Goal: Information Seeking & Learning: Learn about a topic

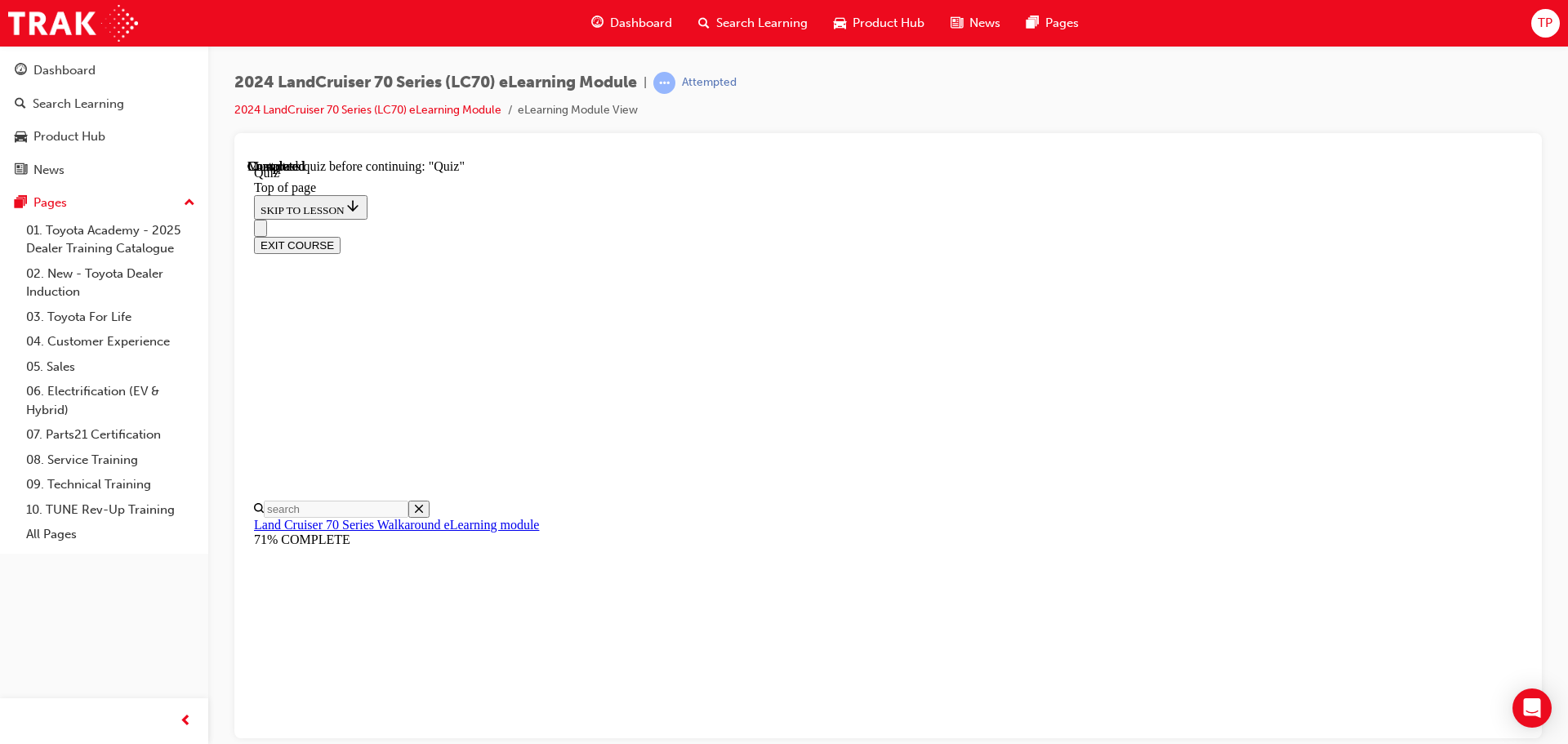
scroll to position [52, 0]
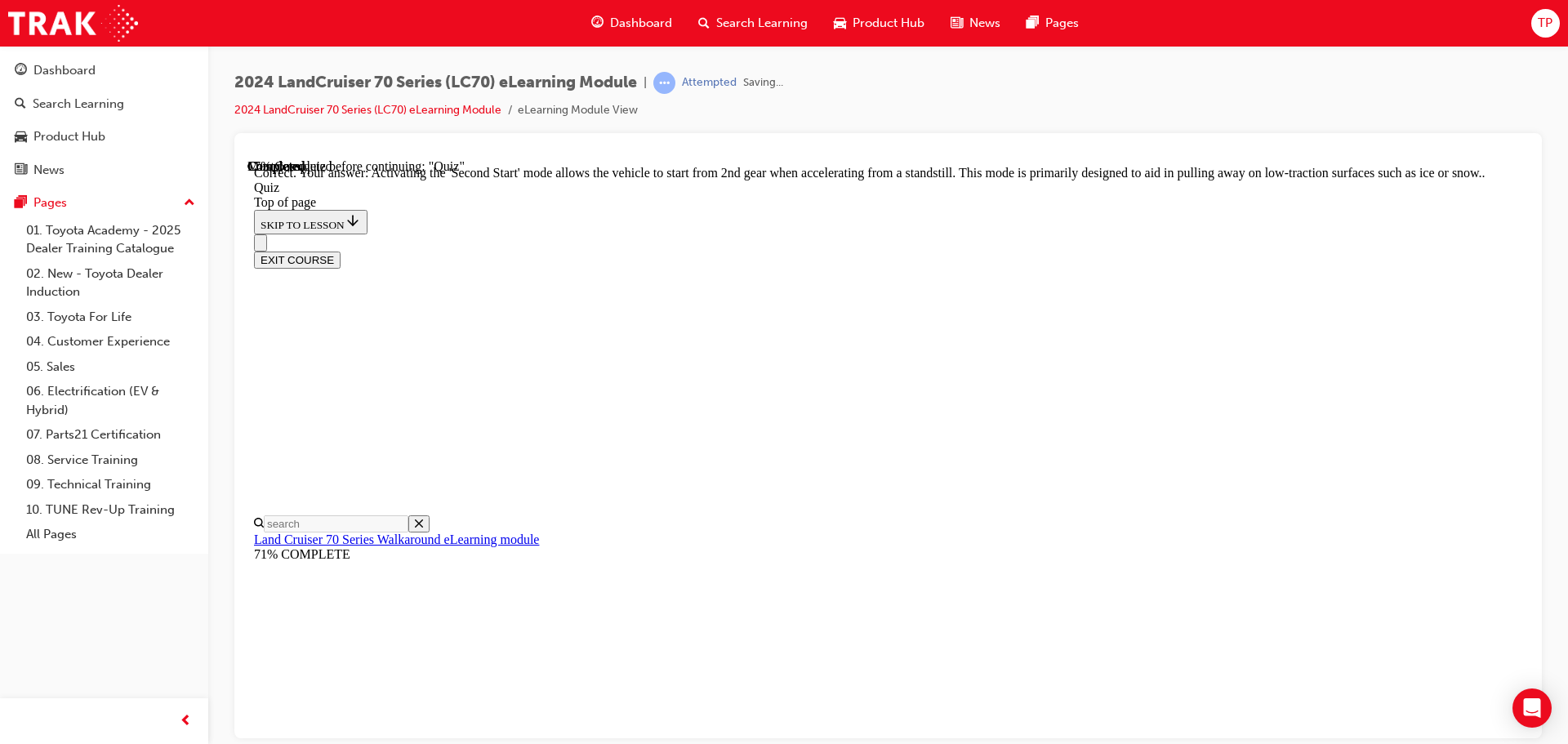
scroll to position [427, 0]
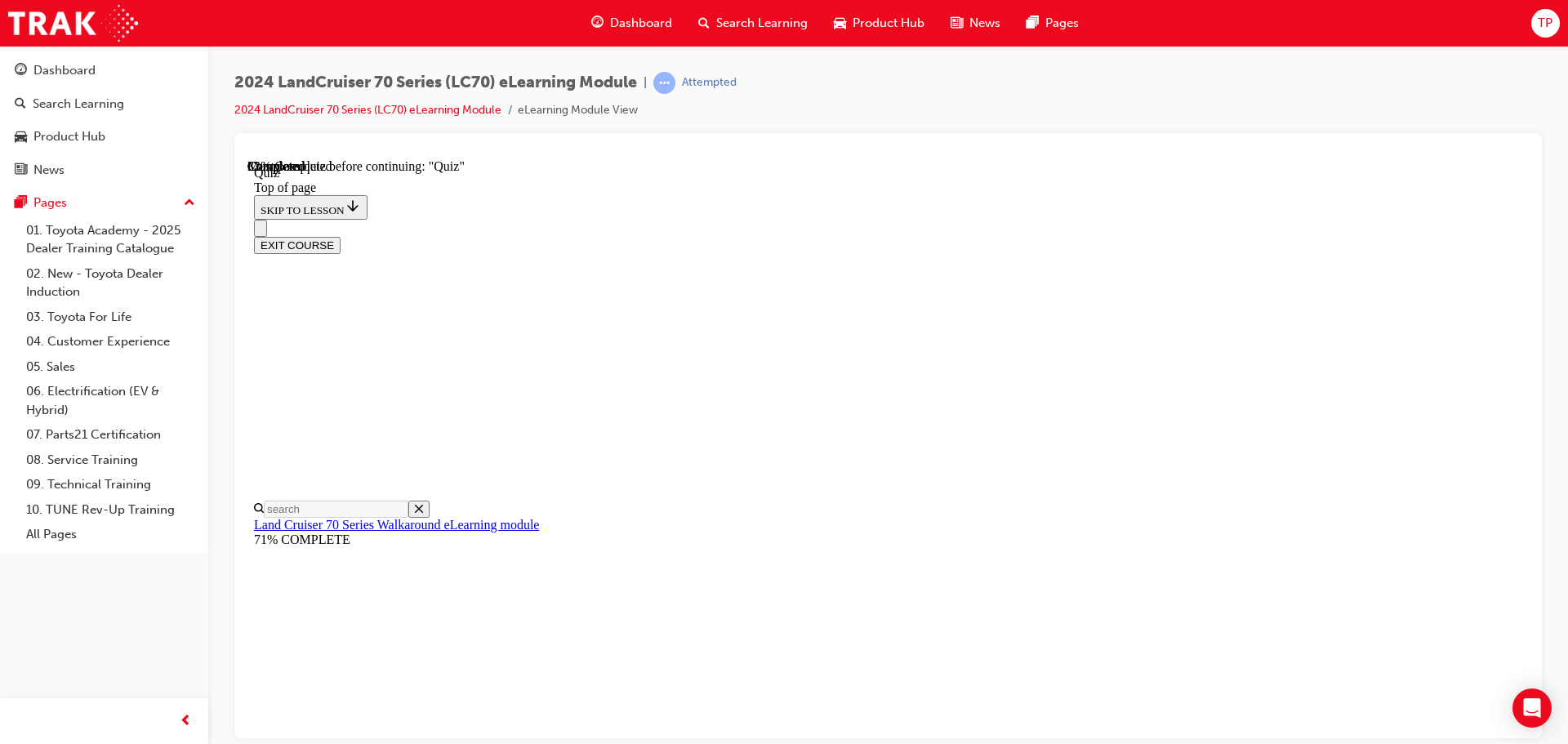
scroll to position [307, 0]
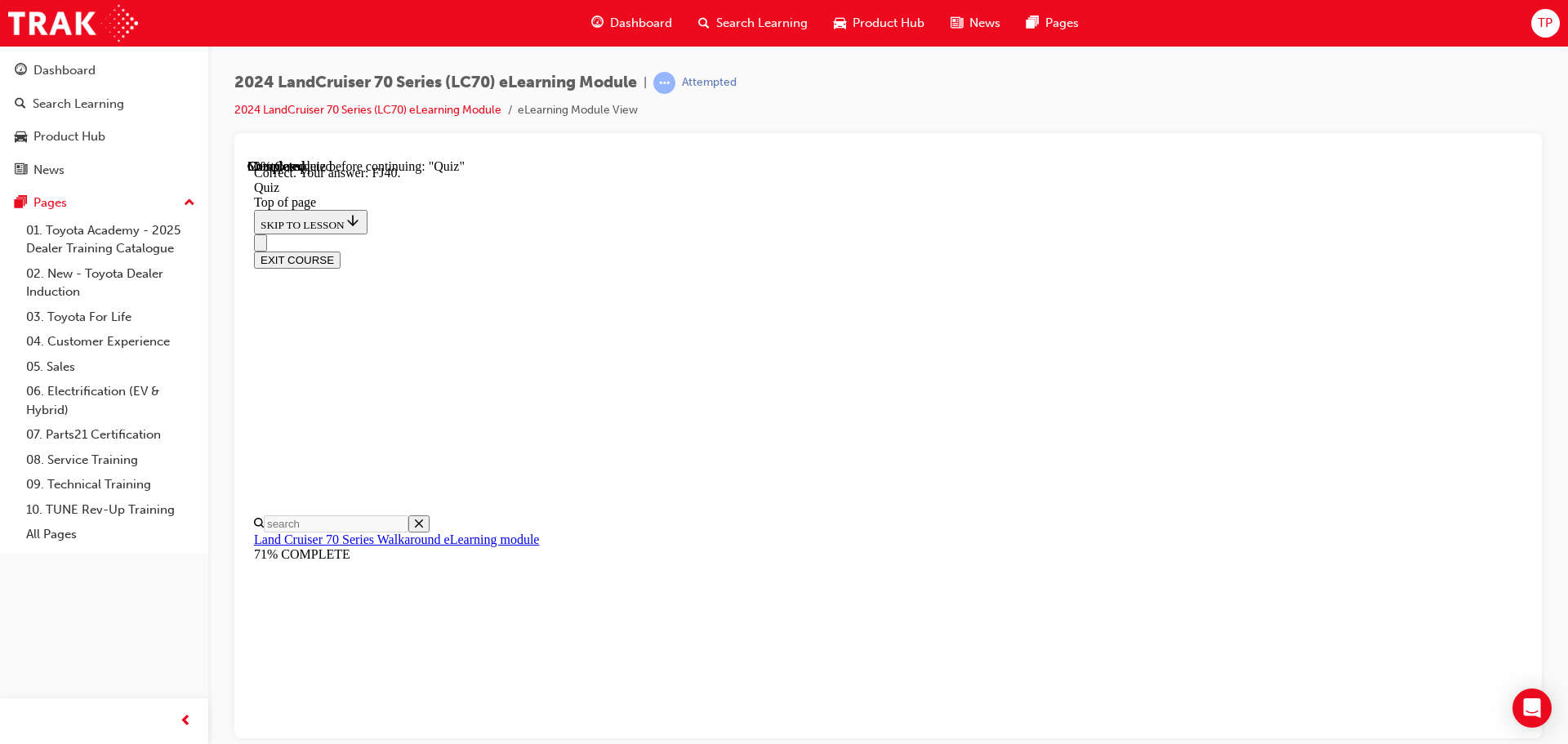
scroll to position [359, 0]
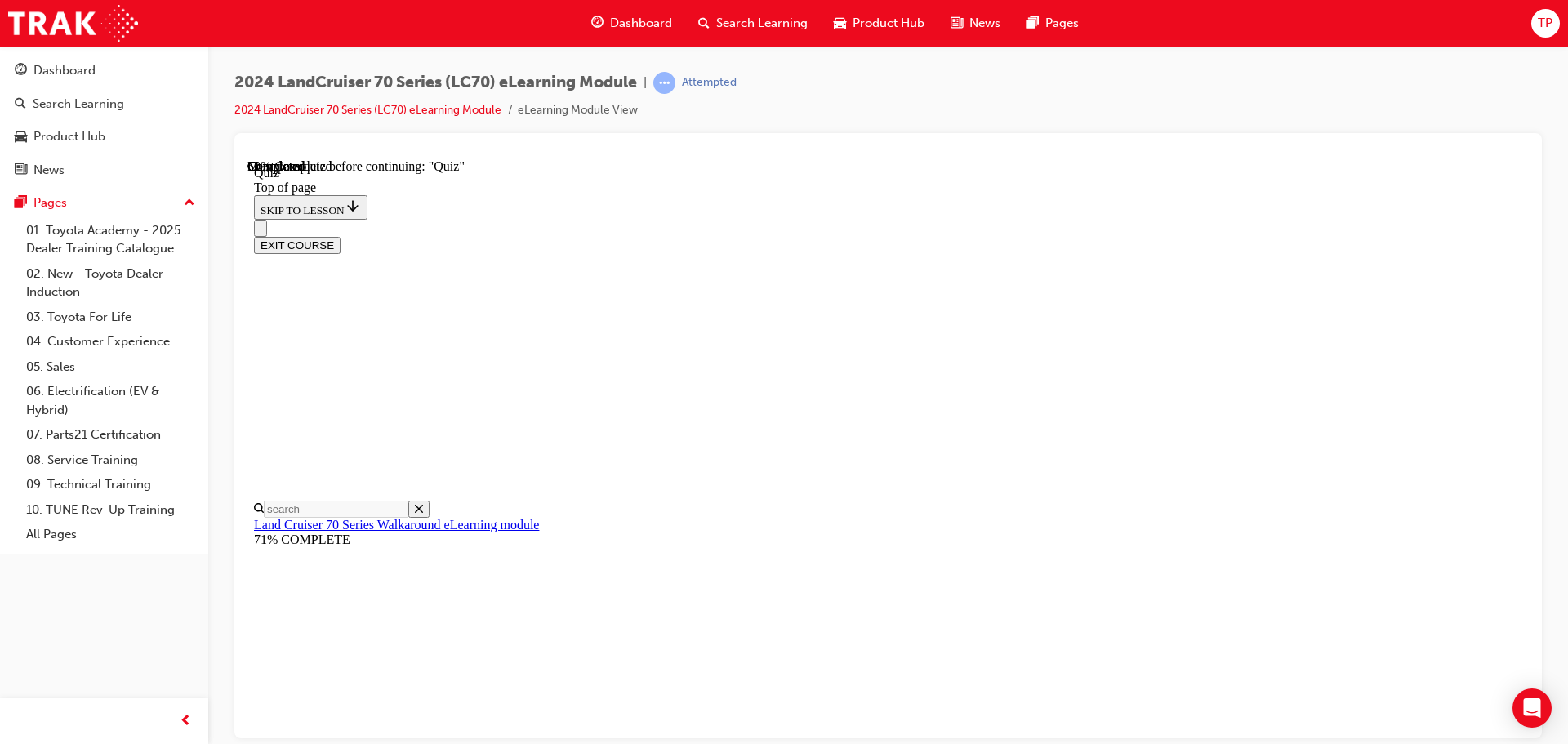
scroll to position [132, 0]
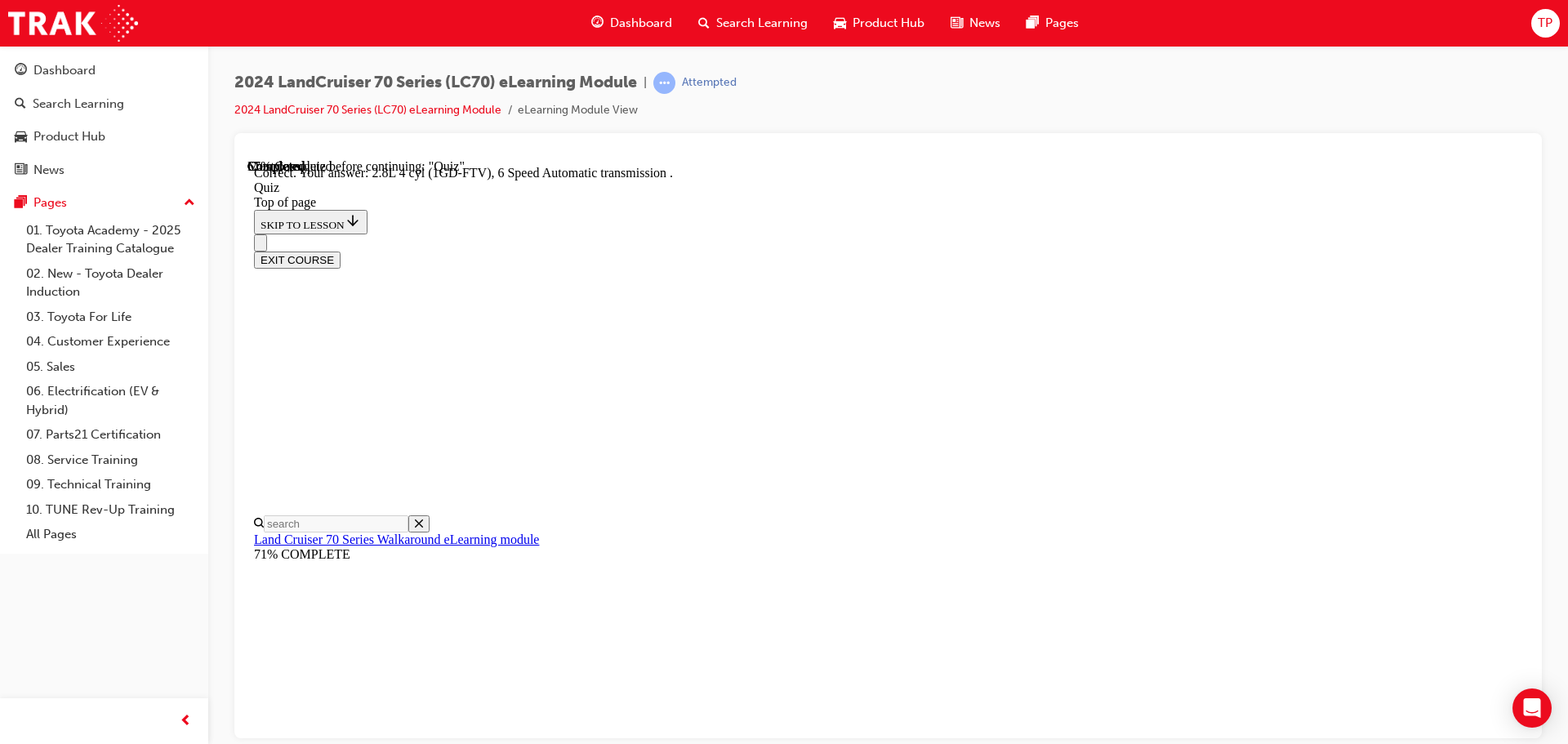
scroll to position [319, 0]
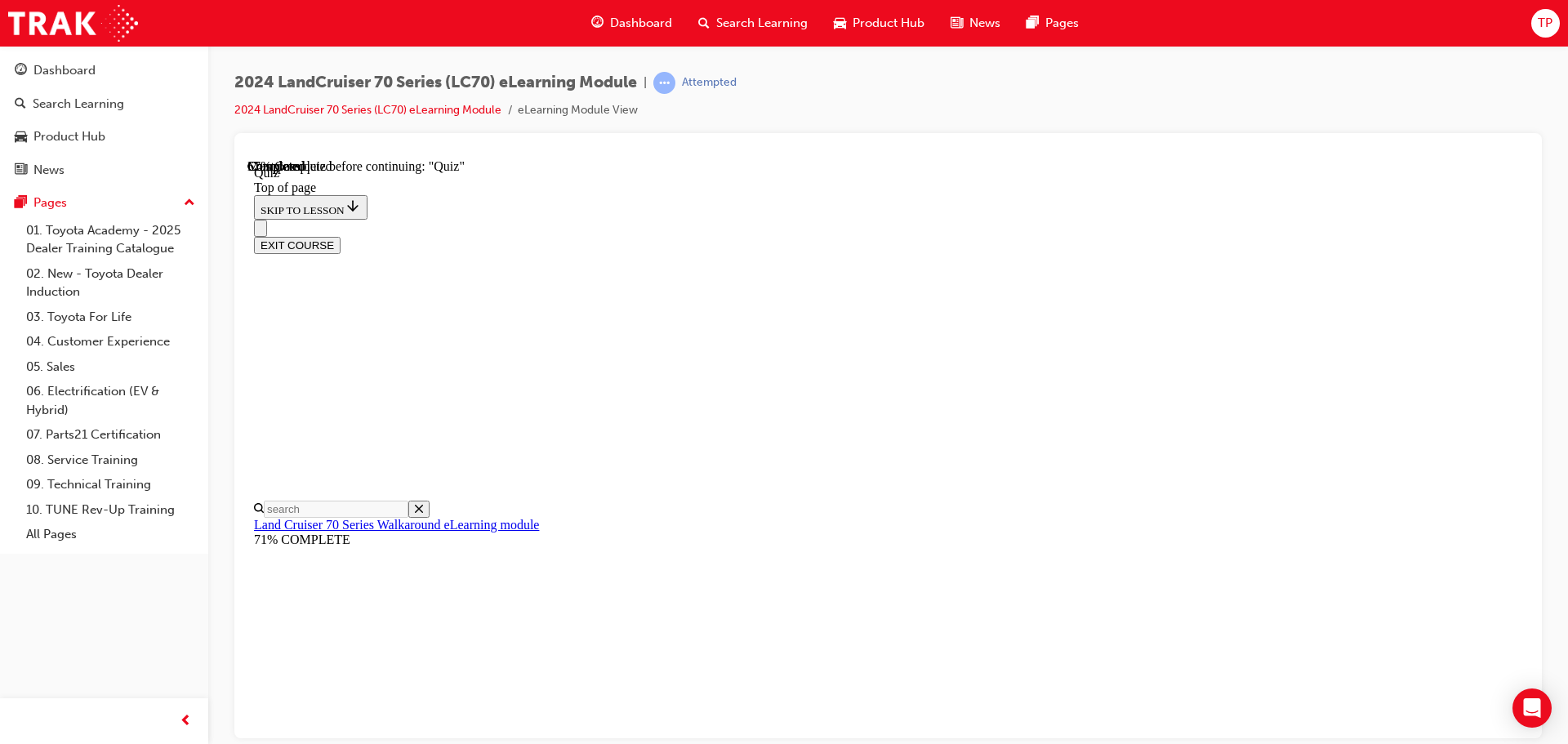
scroll to position [50, 0]
drag, startPoint x: 1000, startPoint y: 641, endPoint x: 994, endPoint y: 622, distance: 19.9
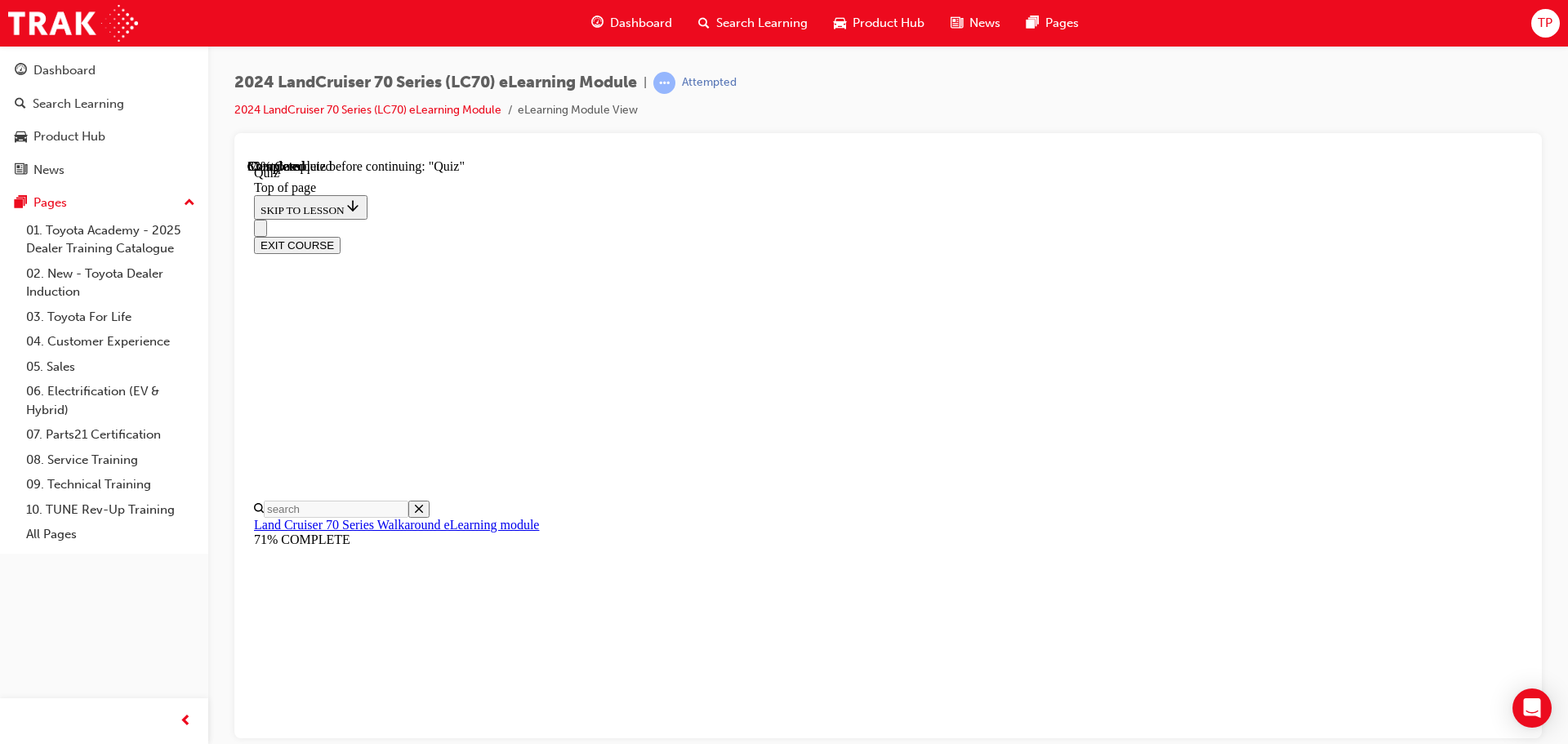
scroll to position [184, 0]
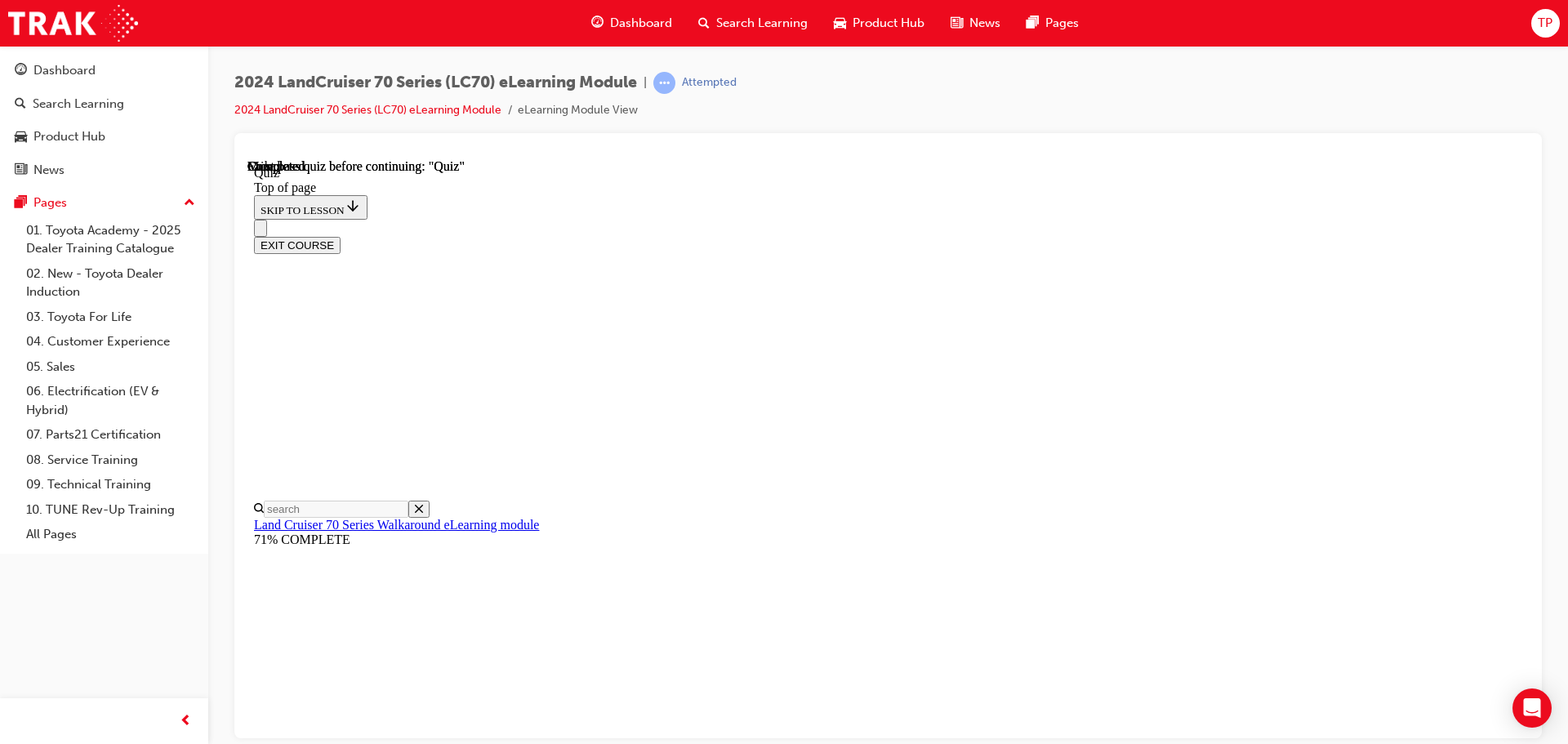
scroll to position [308, 0]
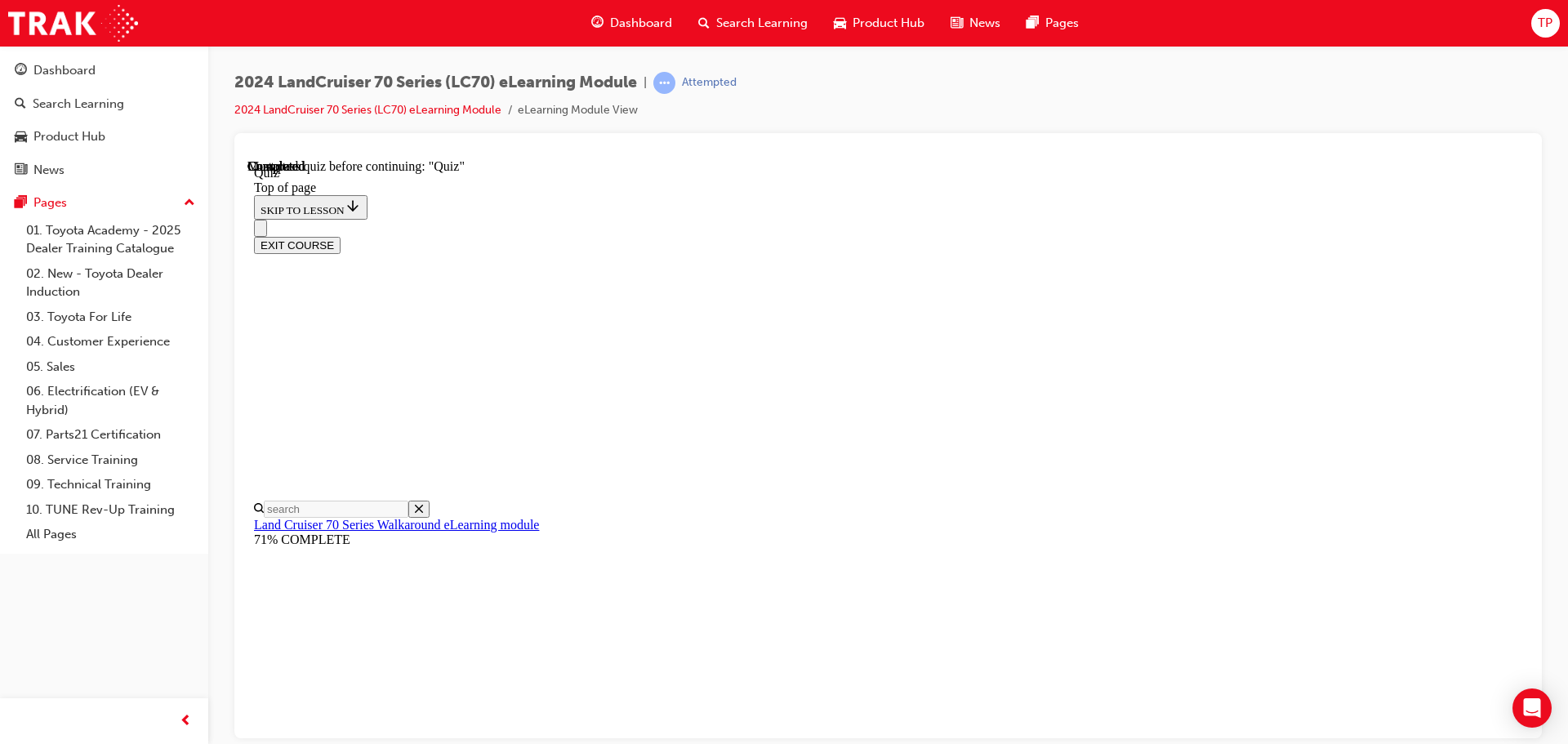
scroll to position [295, 0]
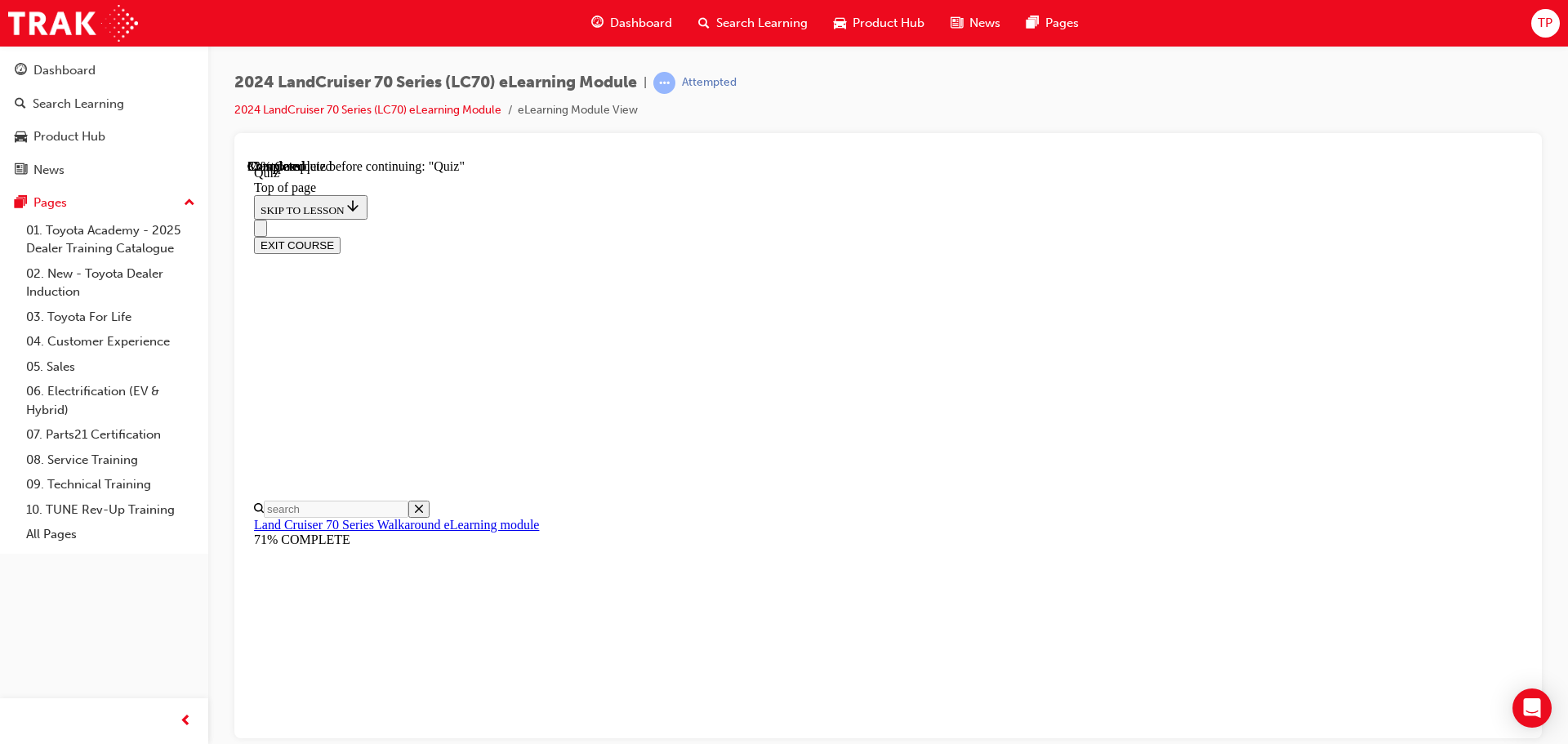
scroll to position [213, 0]
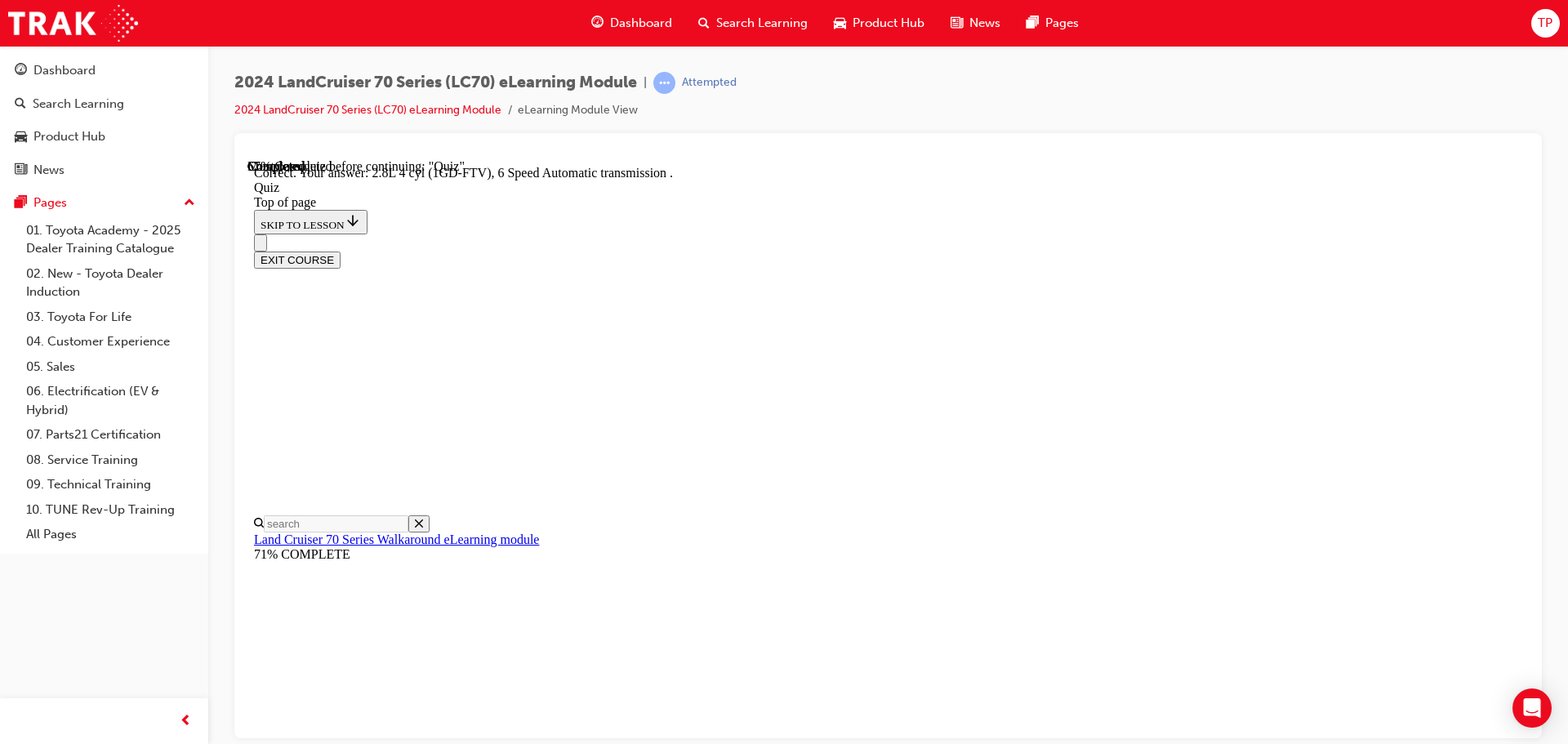
scroll to position [319, 0]
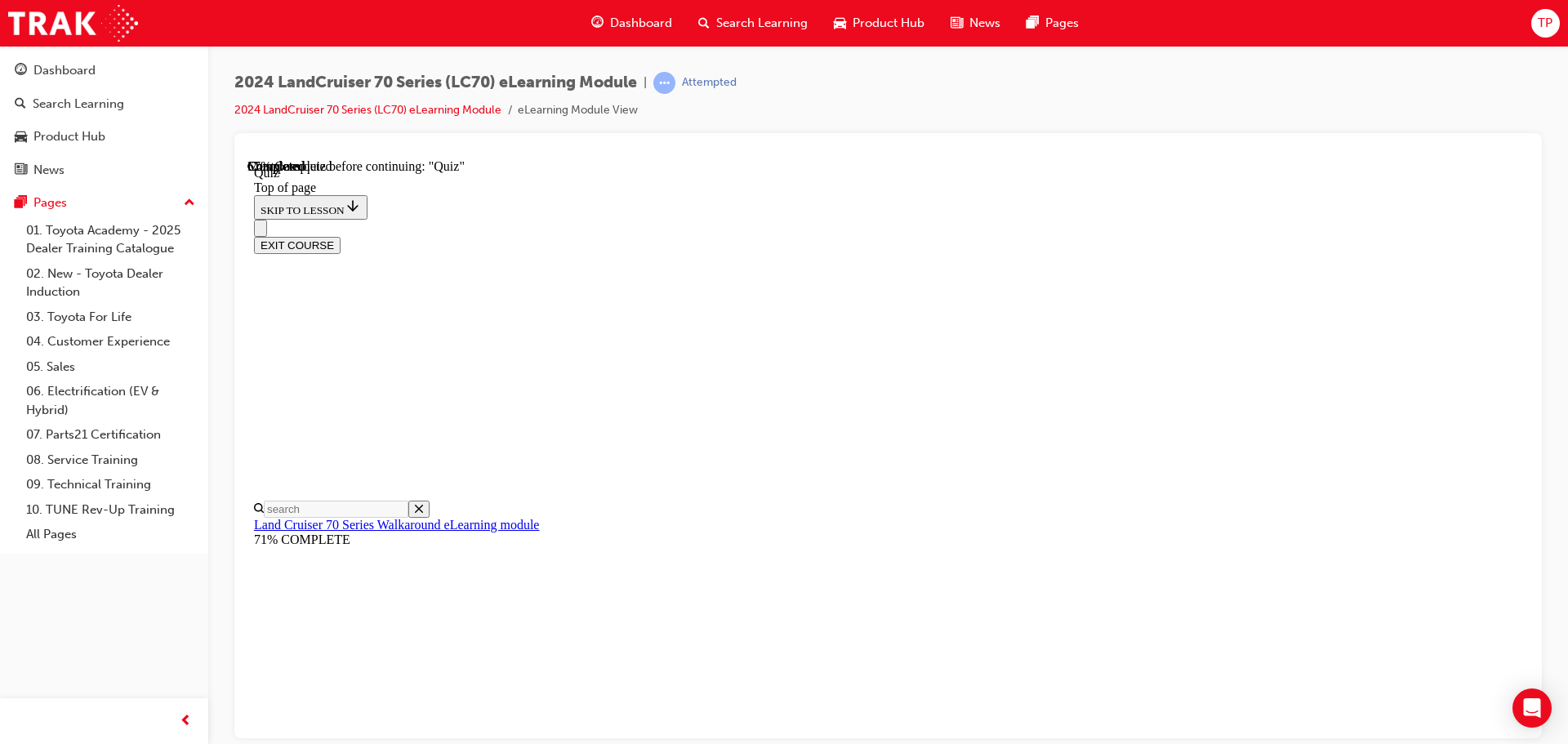
scroll to position [213, 0]
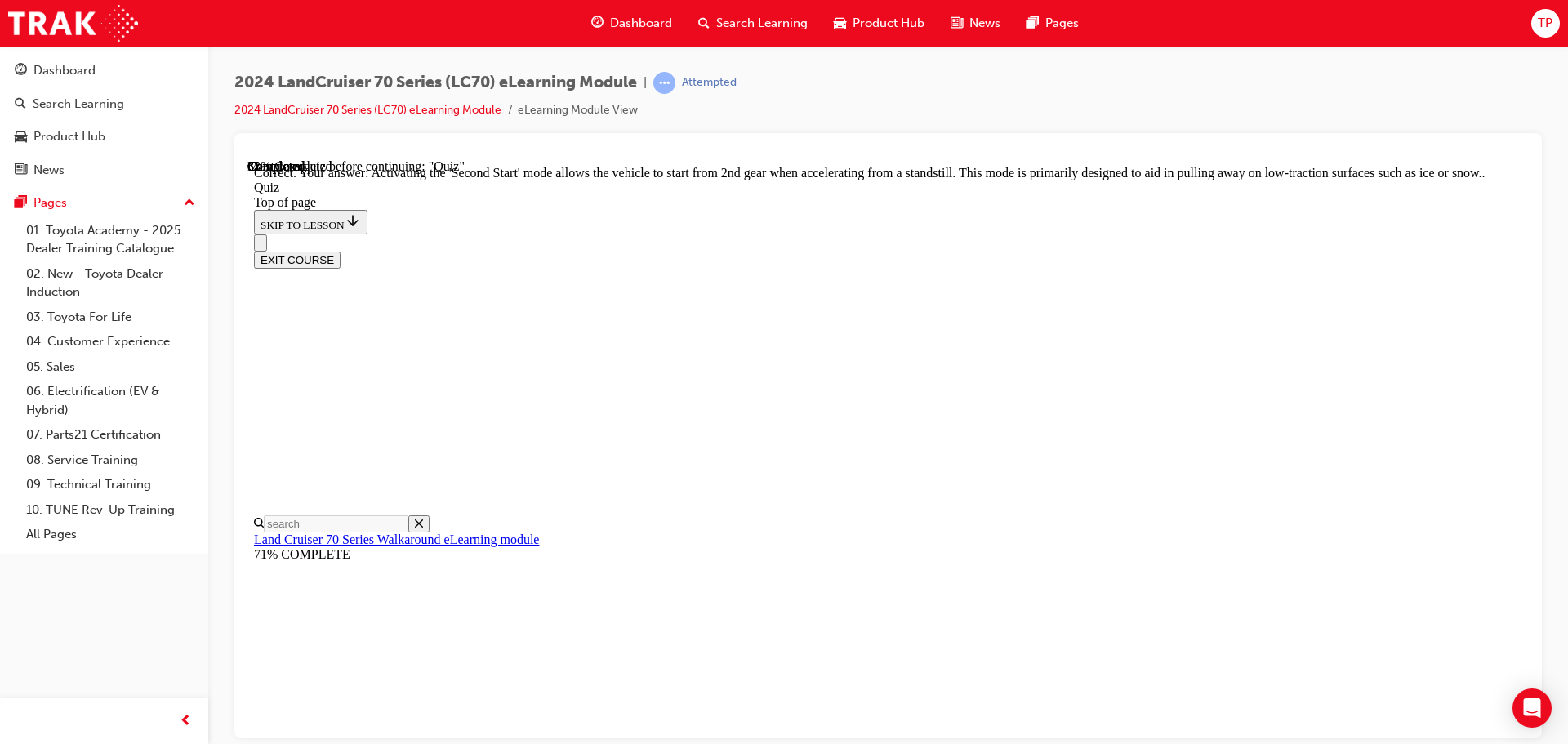
scroll to position [427, 0]
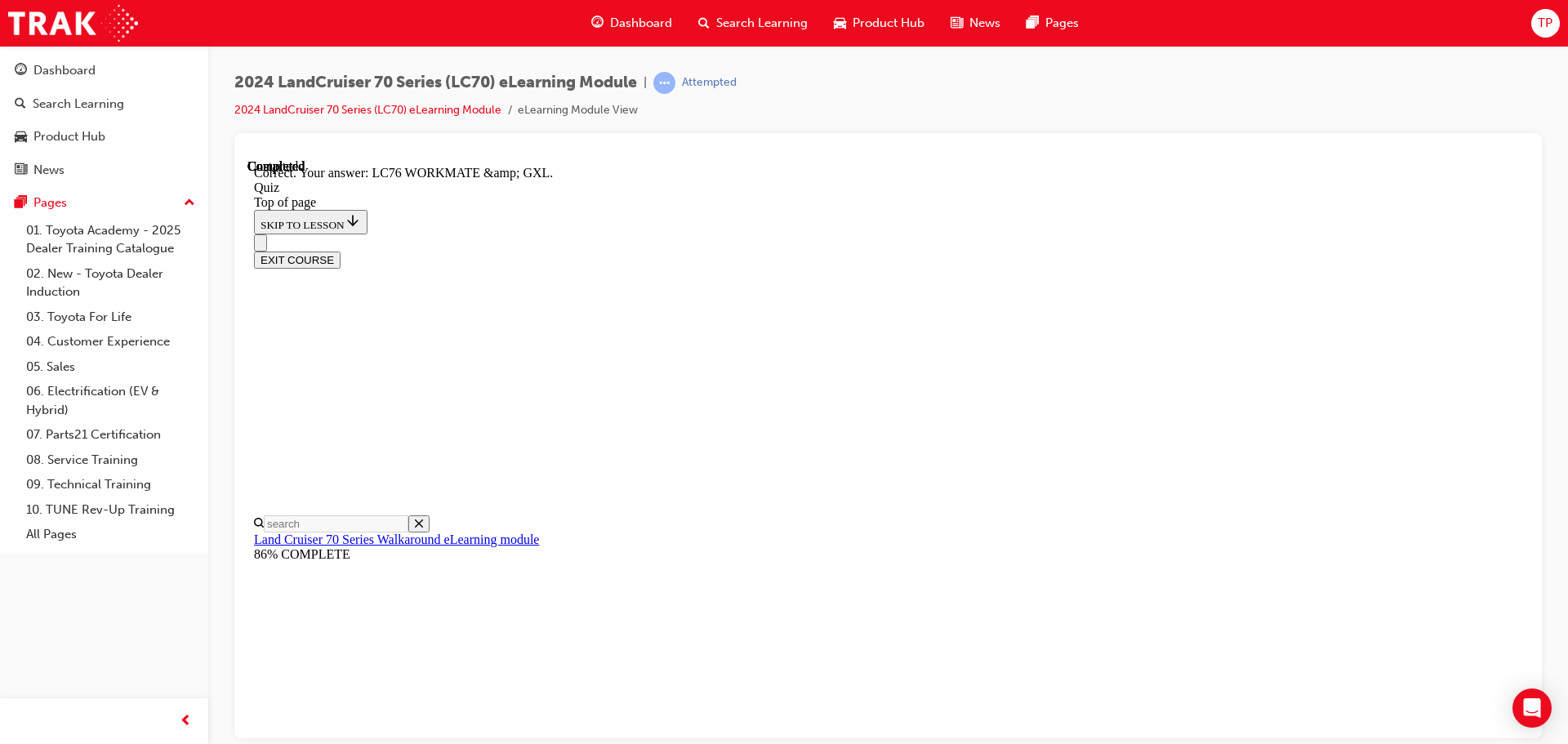
scroll to position [330, 0]
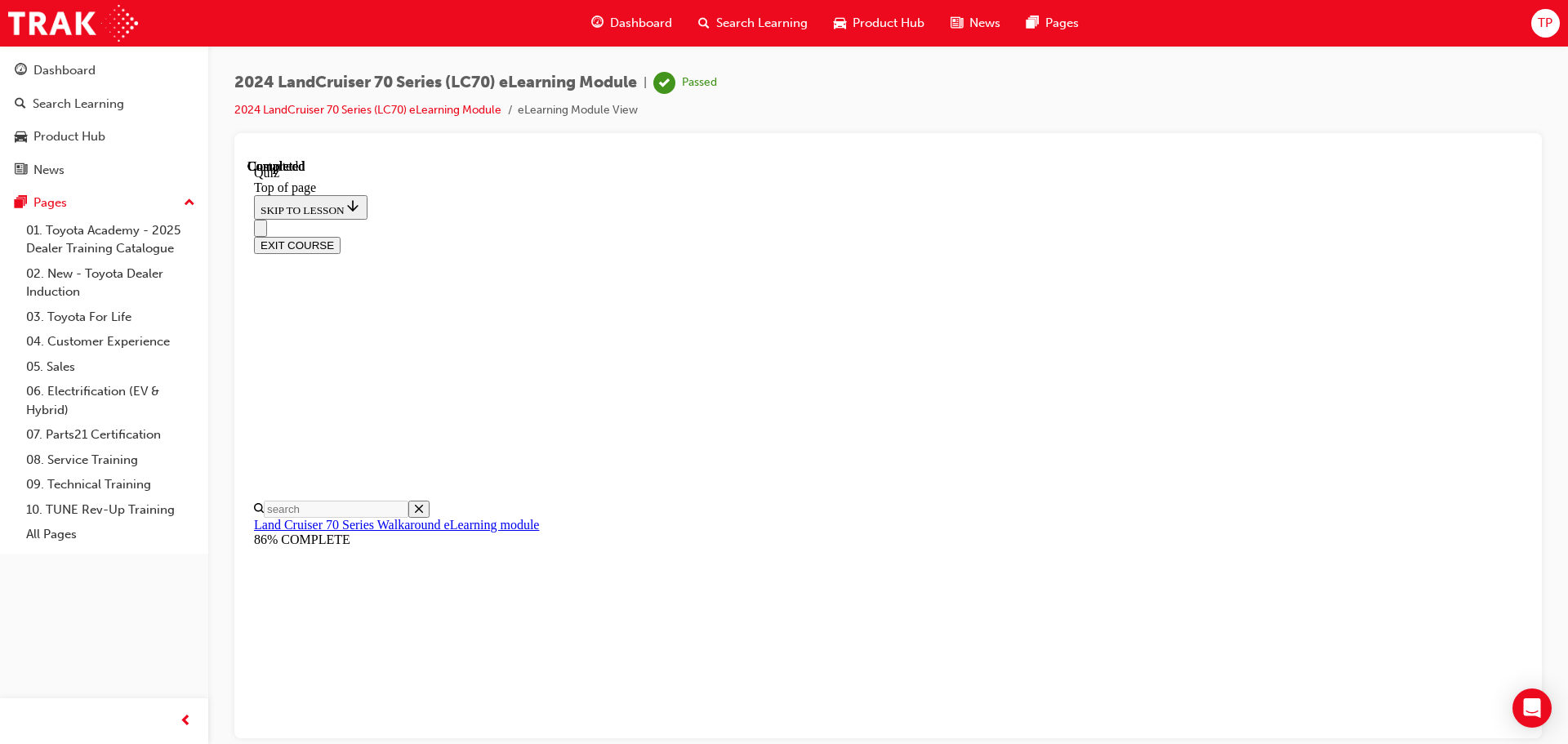
scroll to position [308, 0]
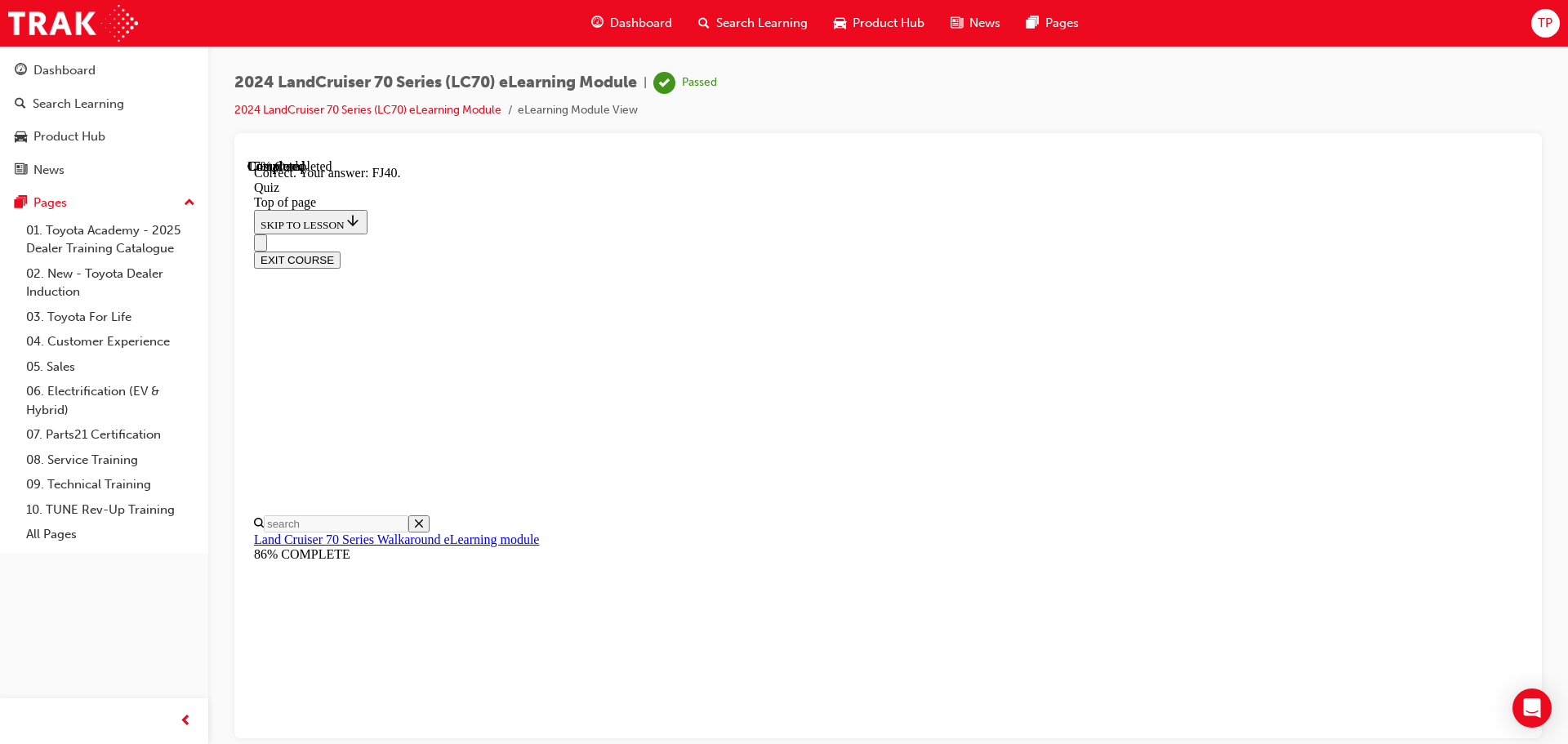
scroll to position [359, 0]
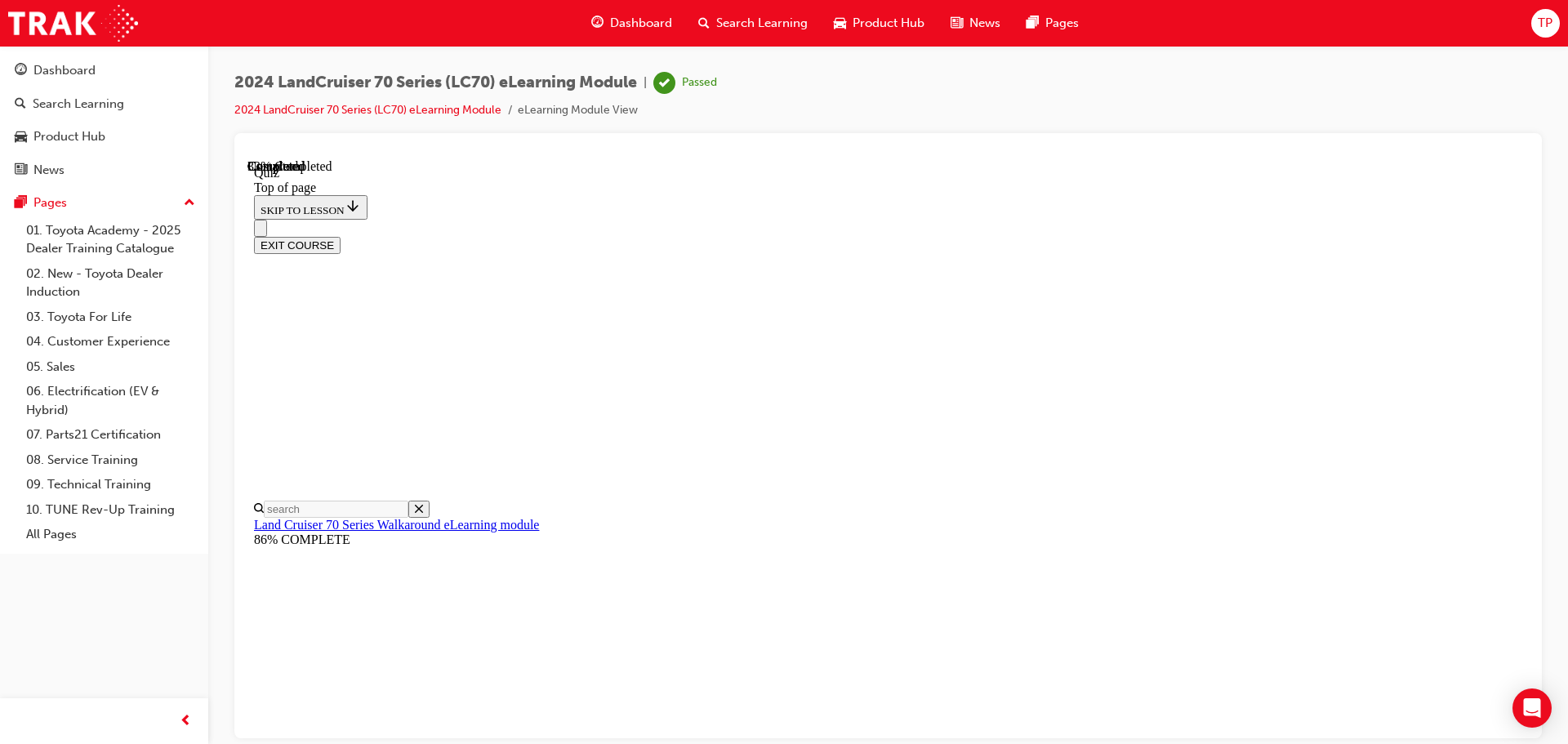
scroll to position [213, 0]
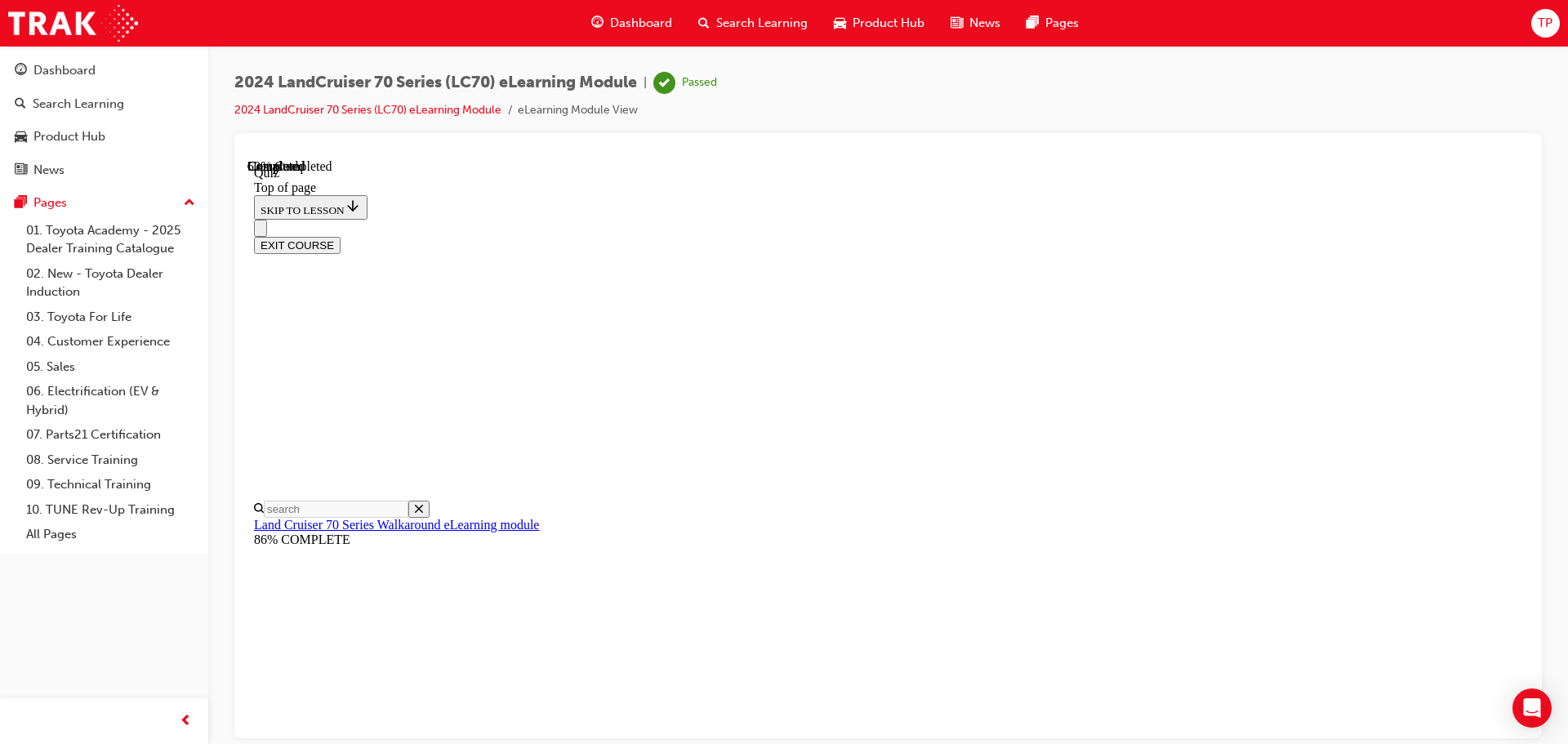
scroll to position [132, 0]
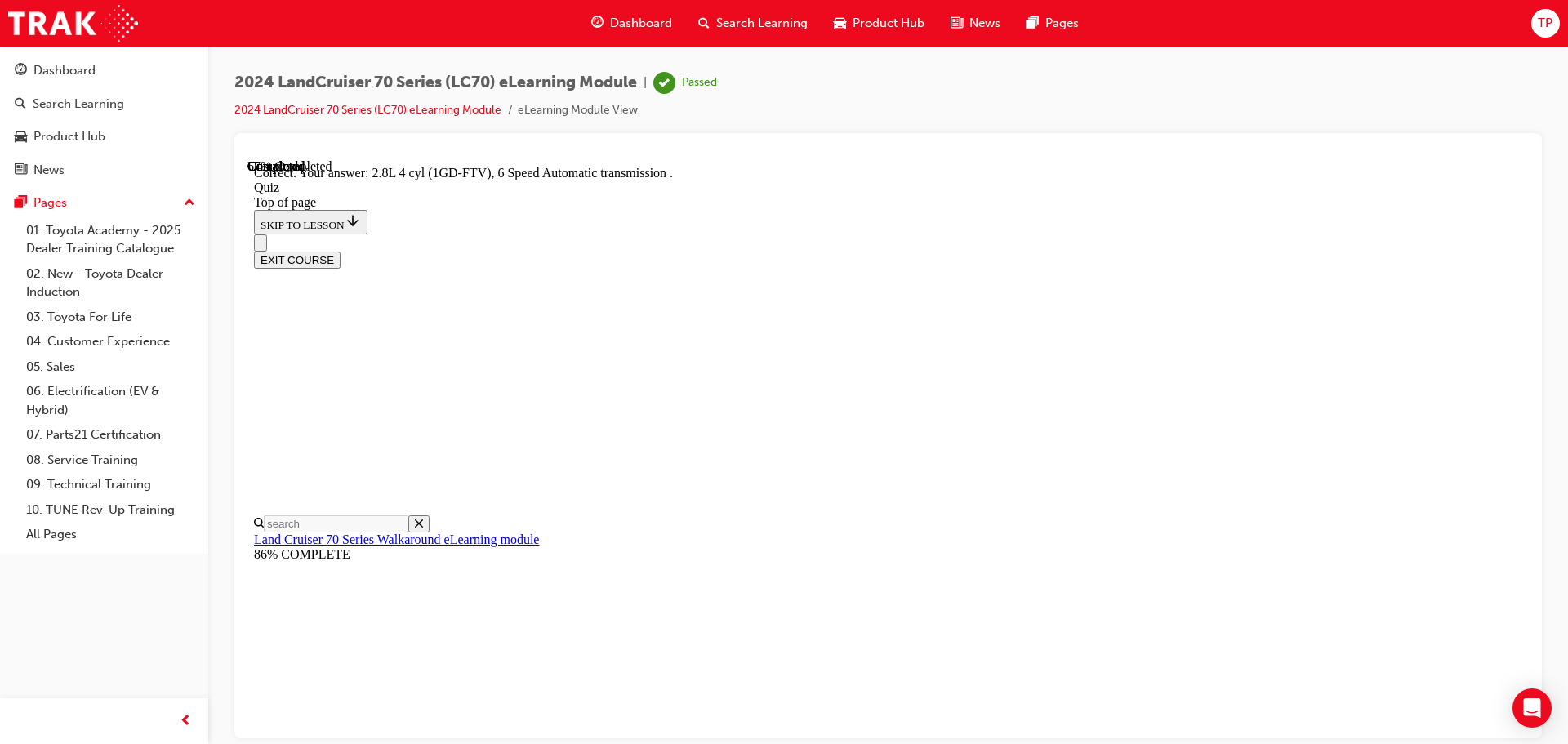
scroll to position [319, 0]
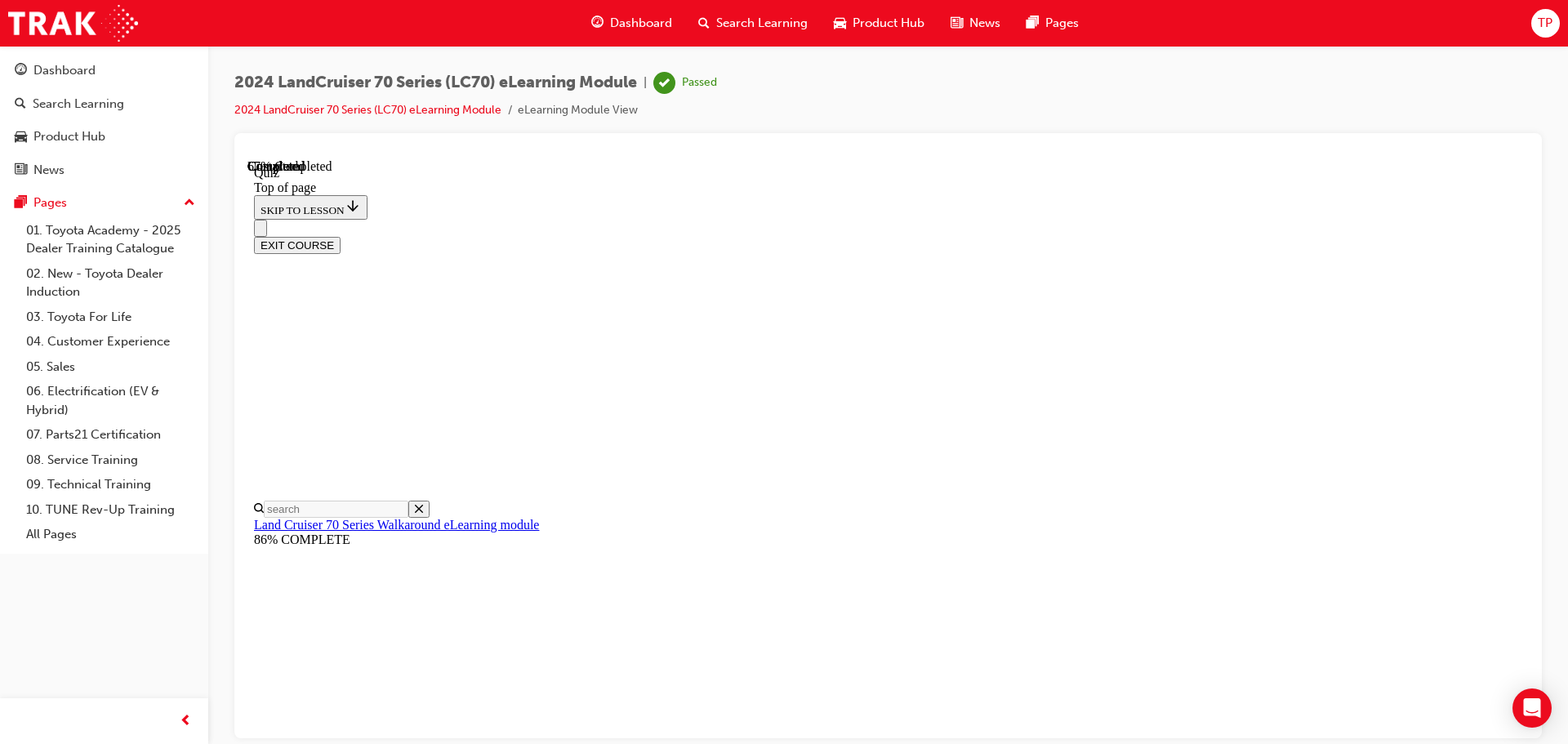
scroll to position [132, 0]
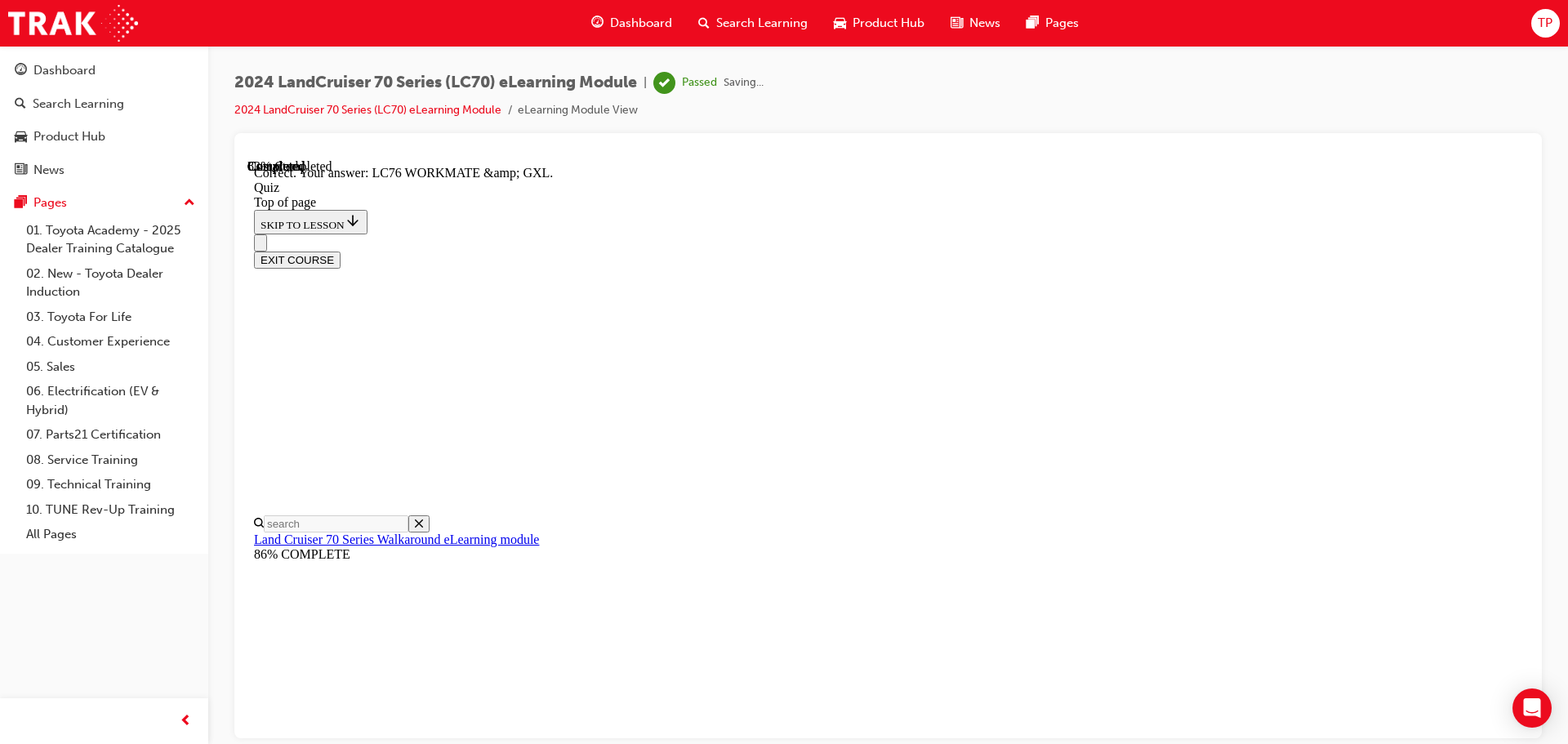
scroll to position [330, 0]
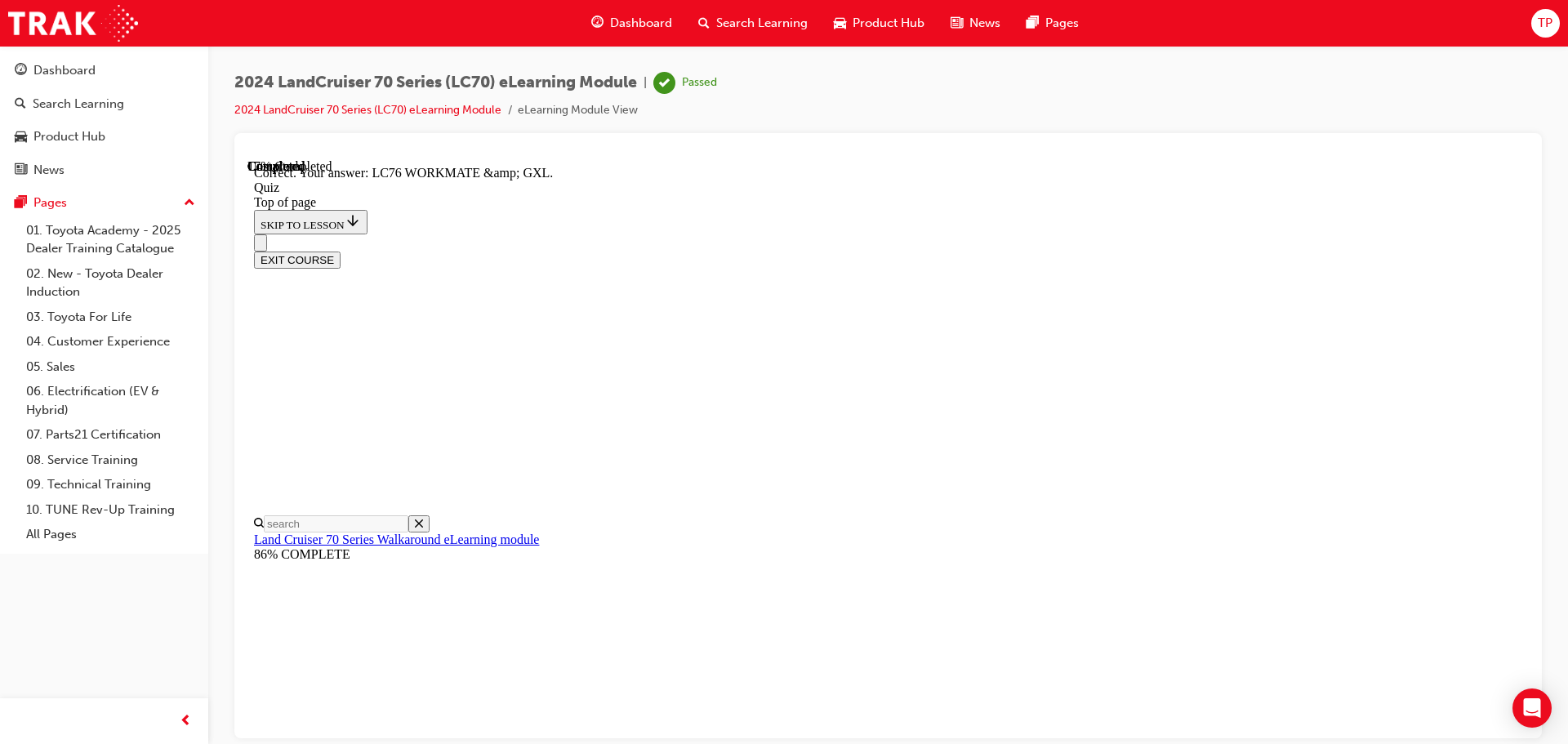
scroll to position [330, 0]
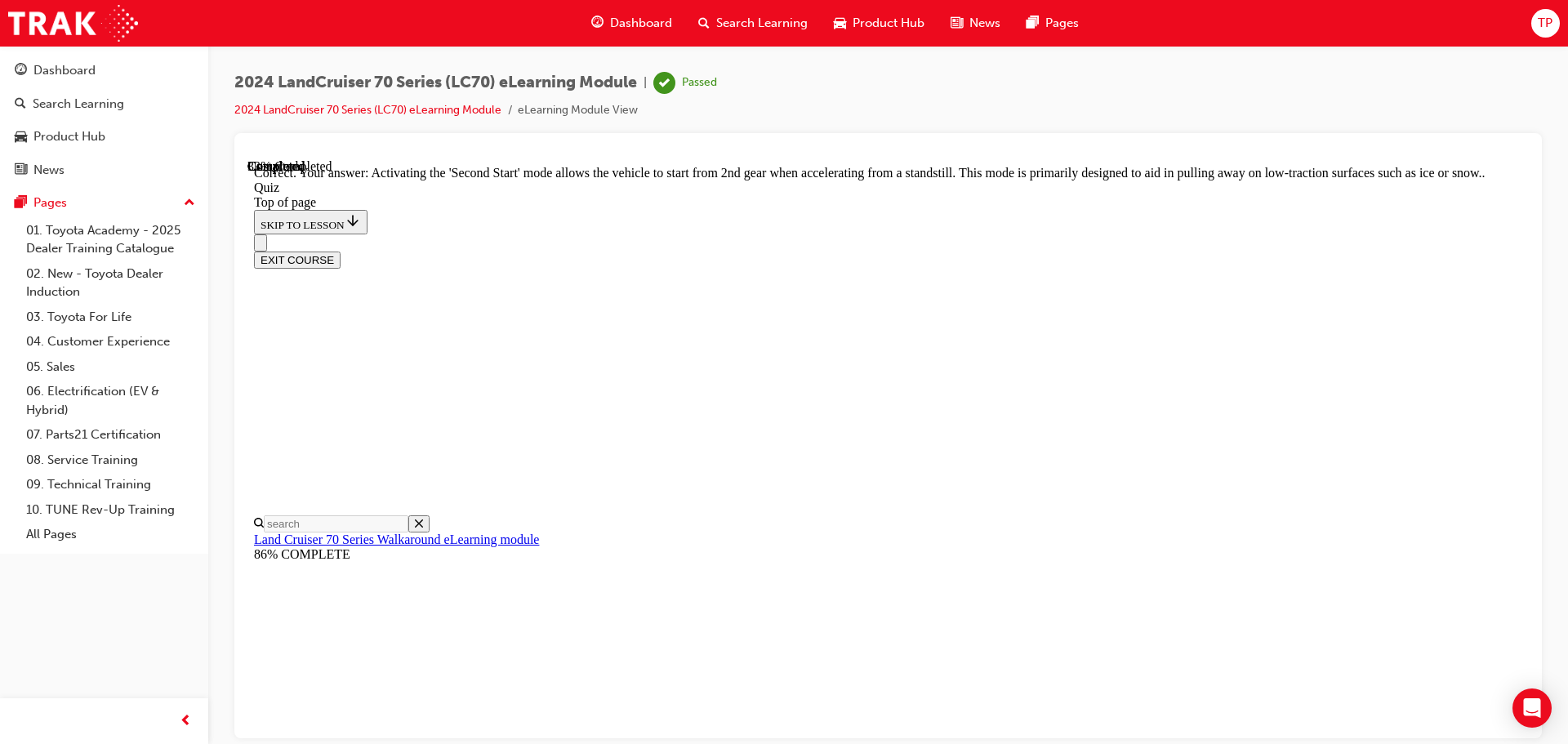
scroll to position [427, 0]
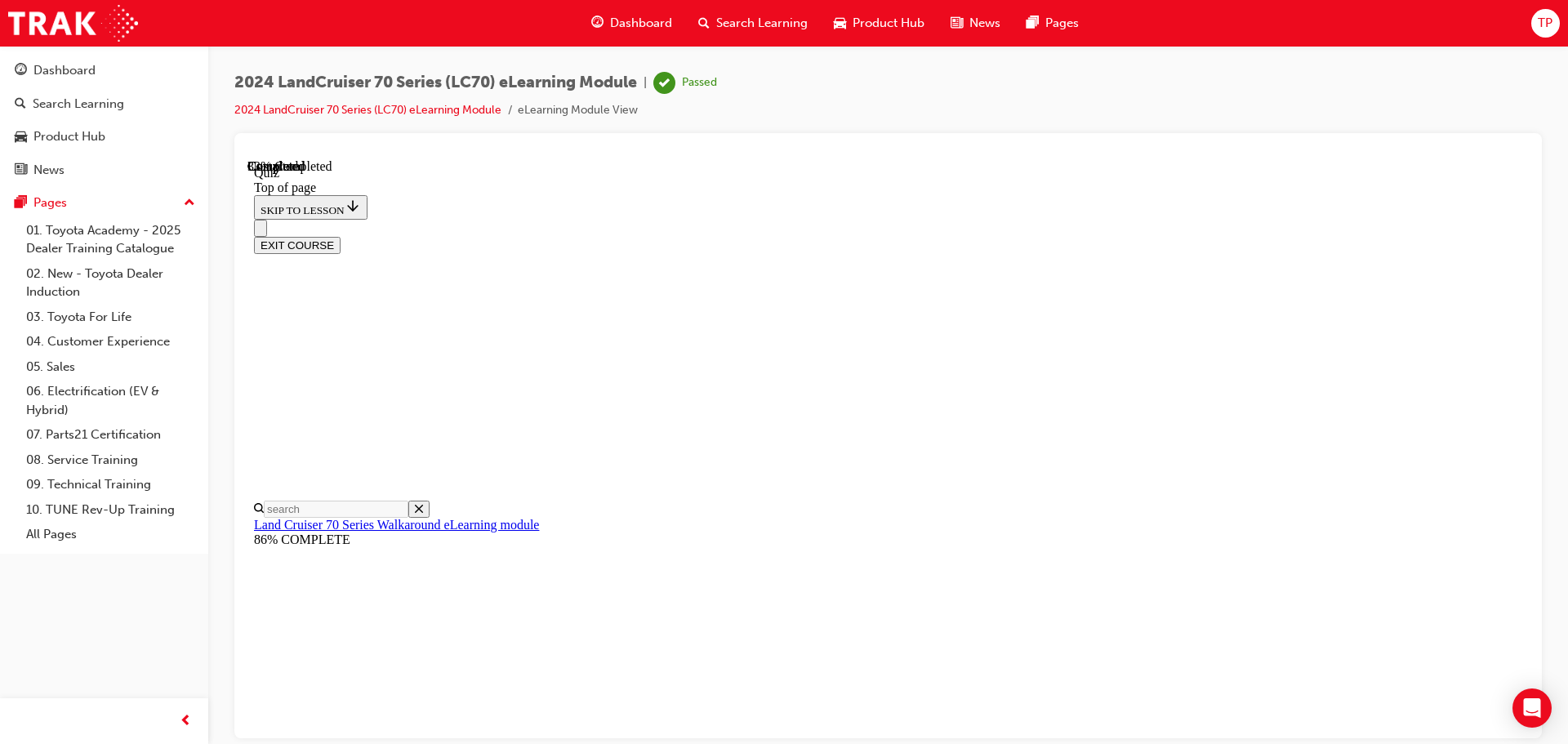
scroll to position [132, 0]
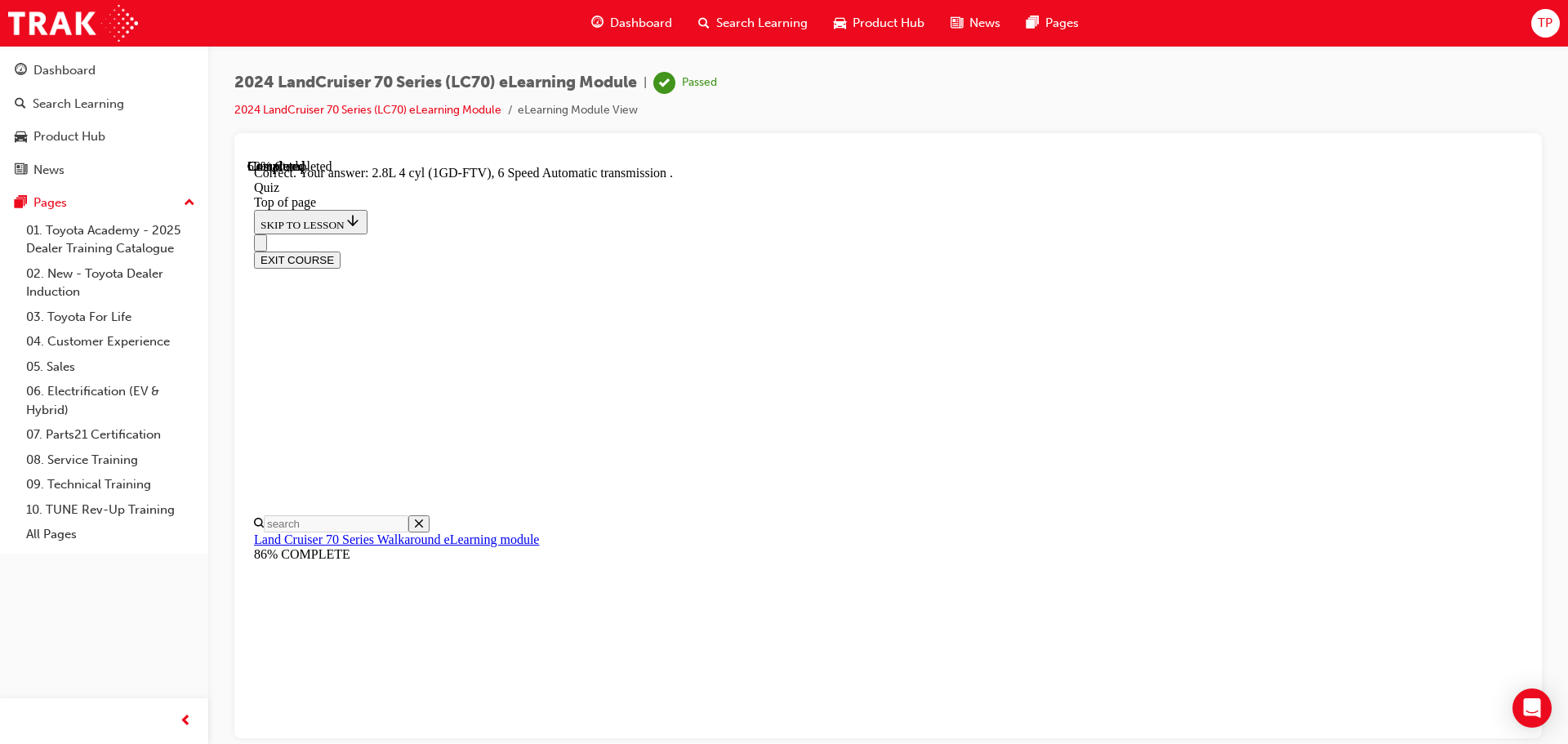
scroll to position [319, 0]
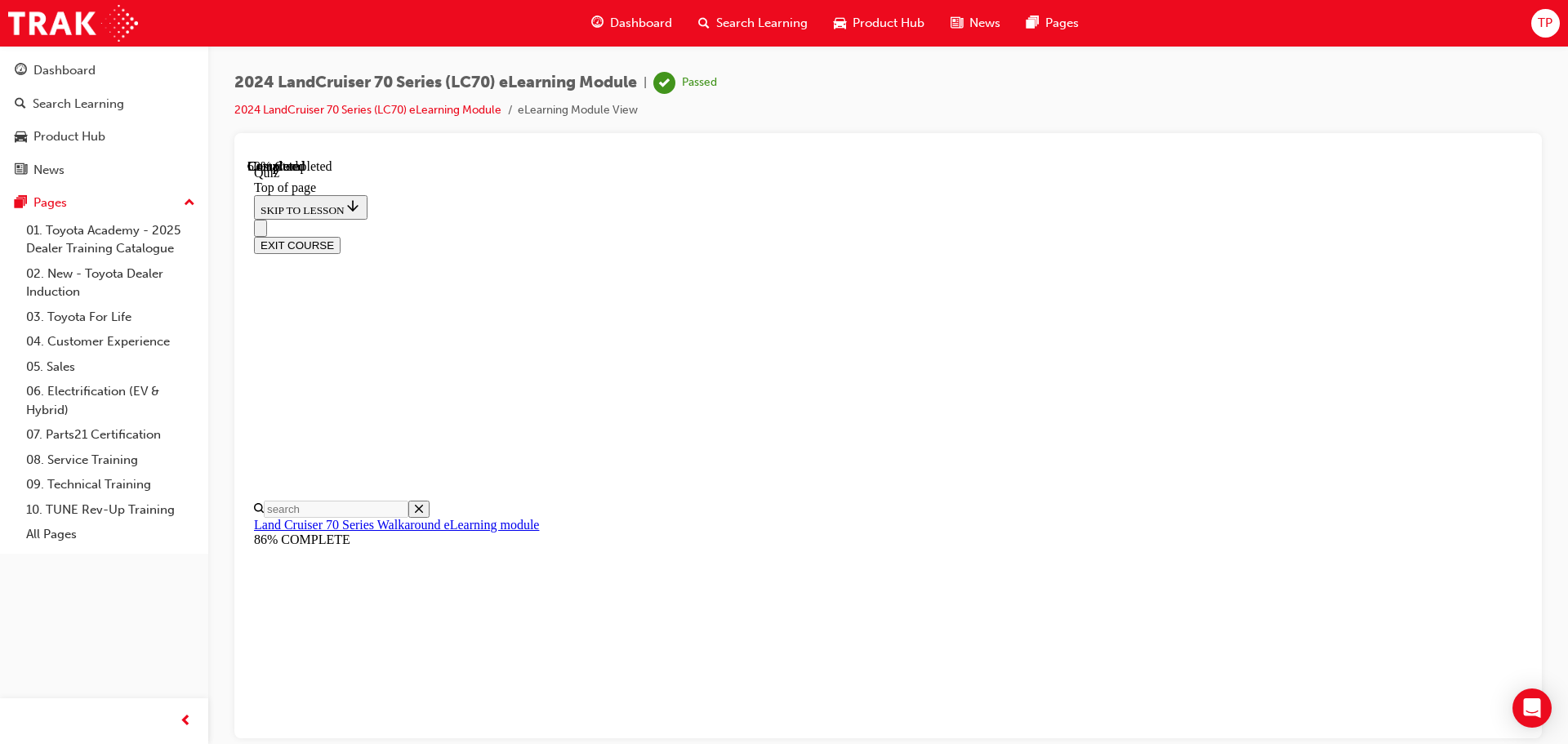
scroll to position [281, 0]
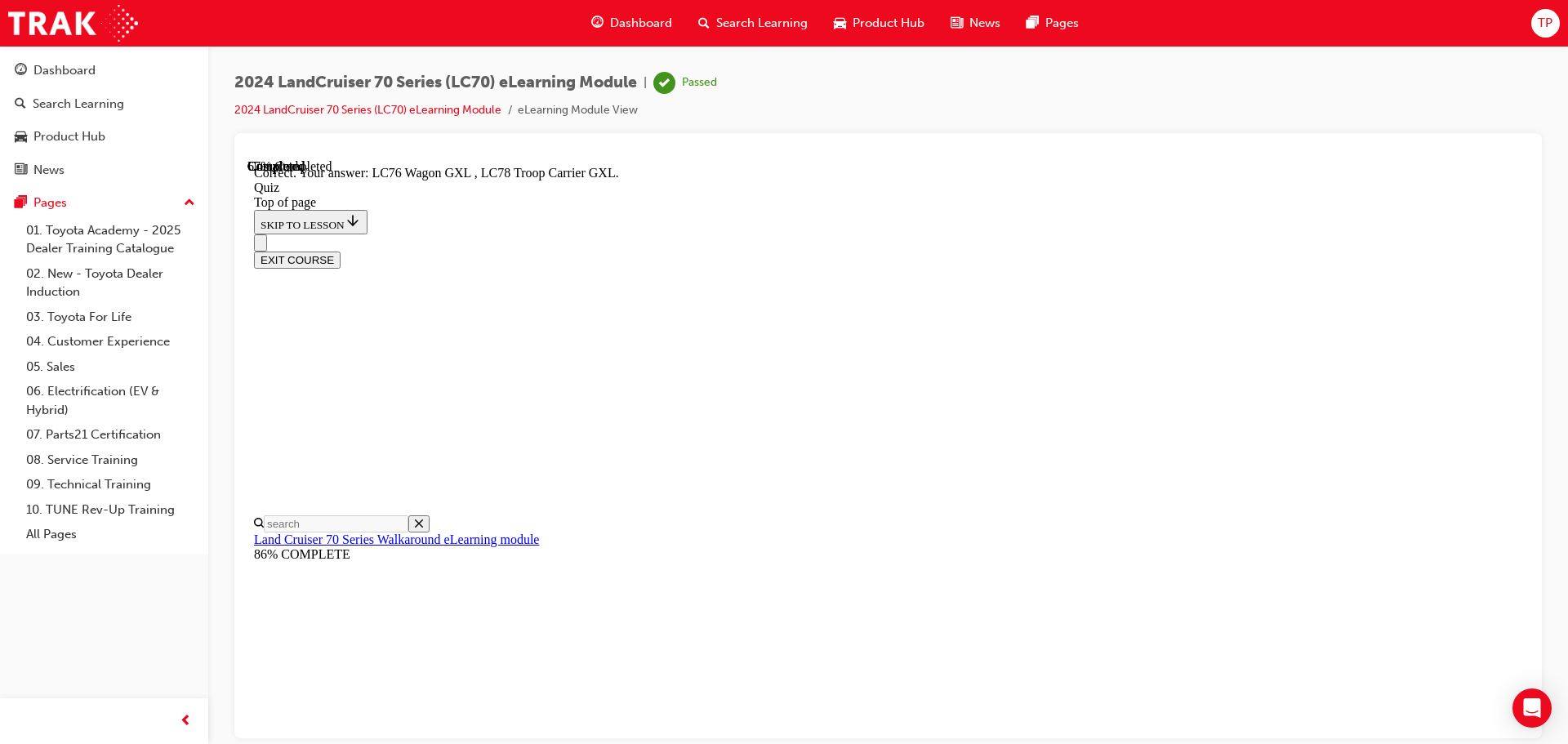
scroll to position [423, 0]
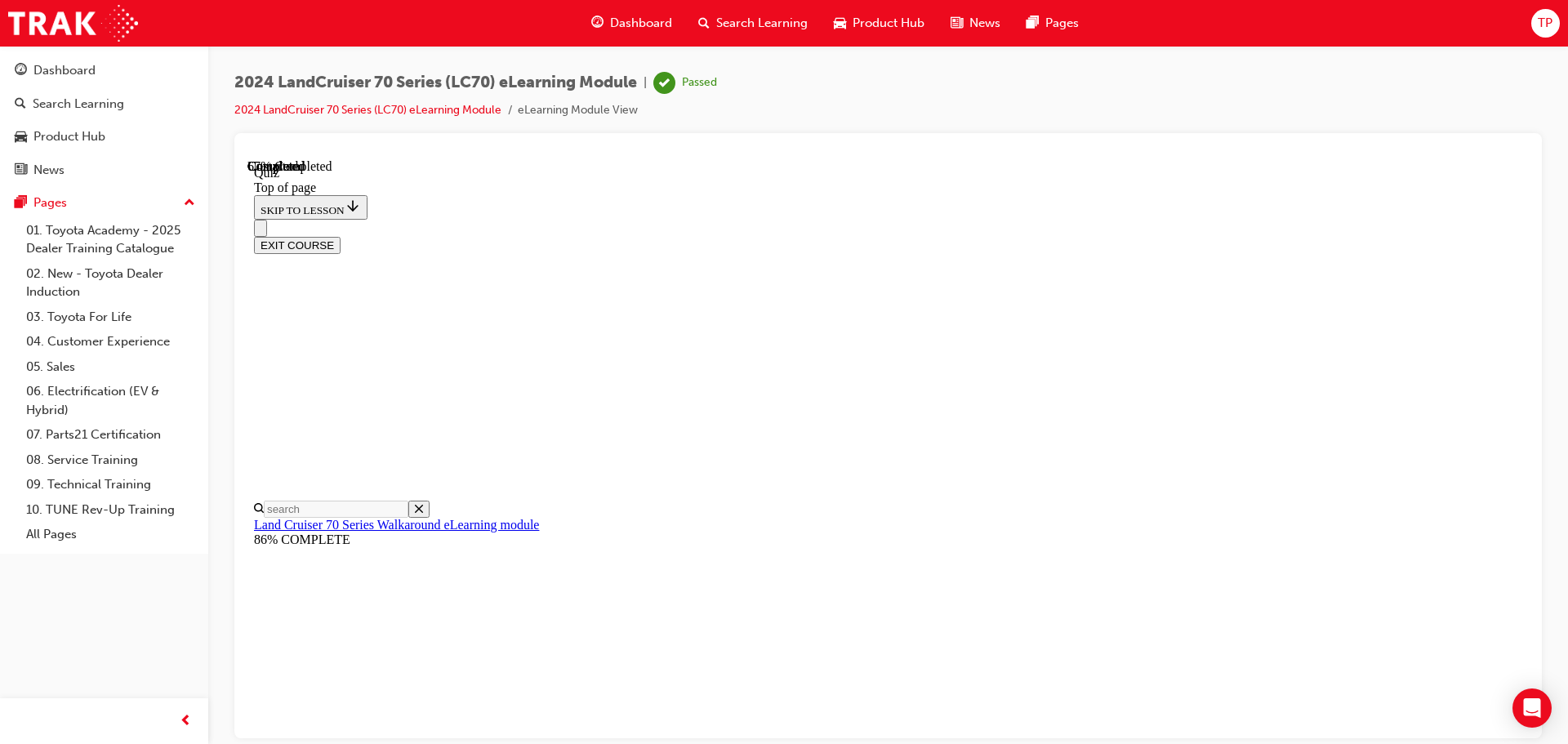
scroll to position [213, 0]
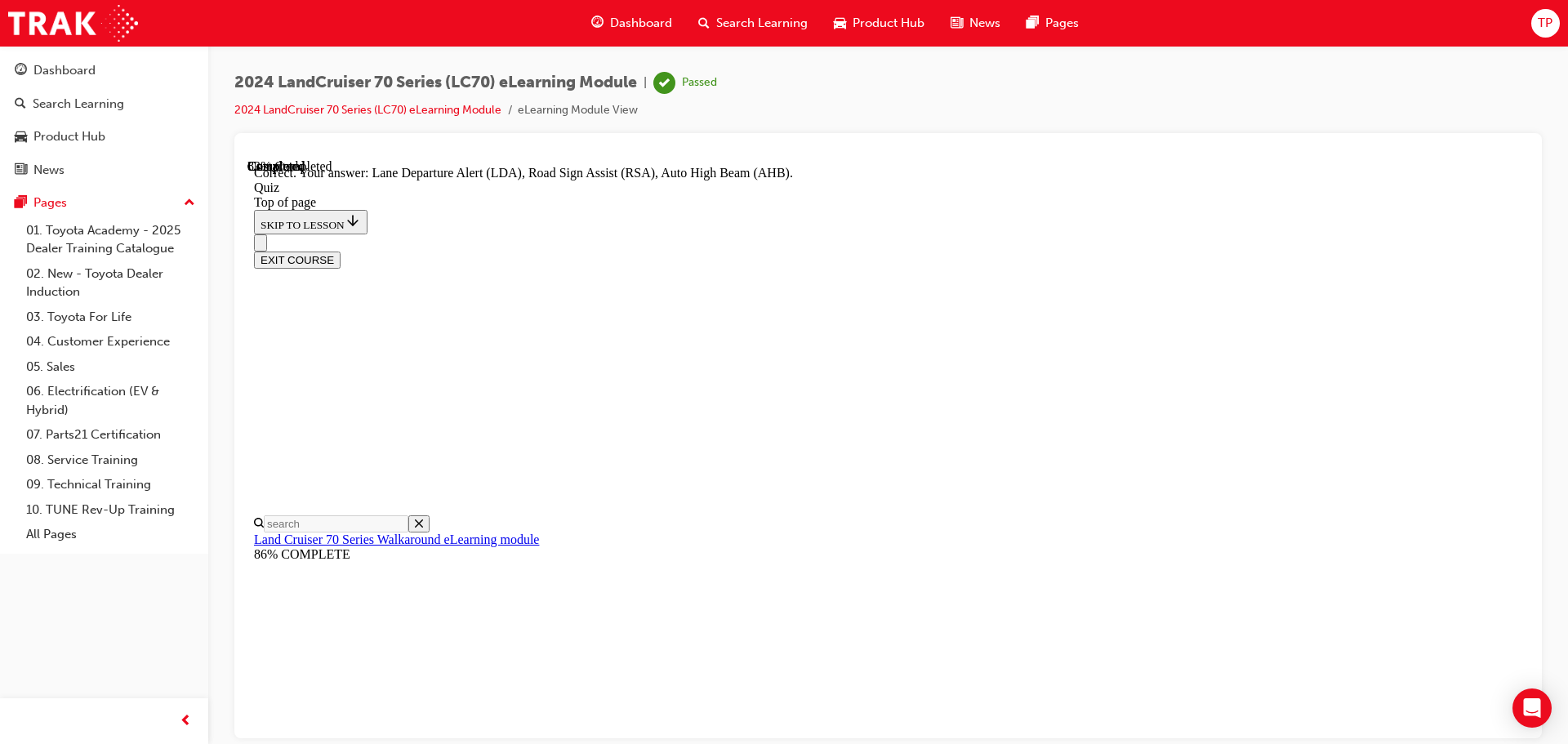
scroll to position [422, 0]
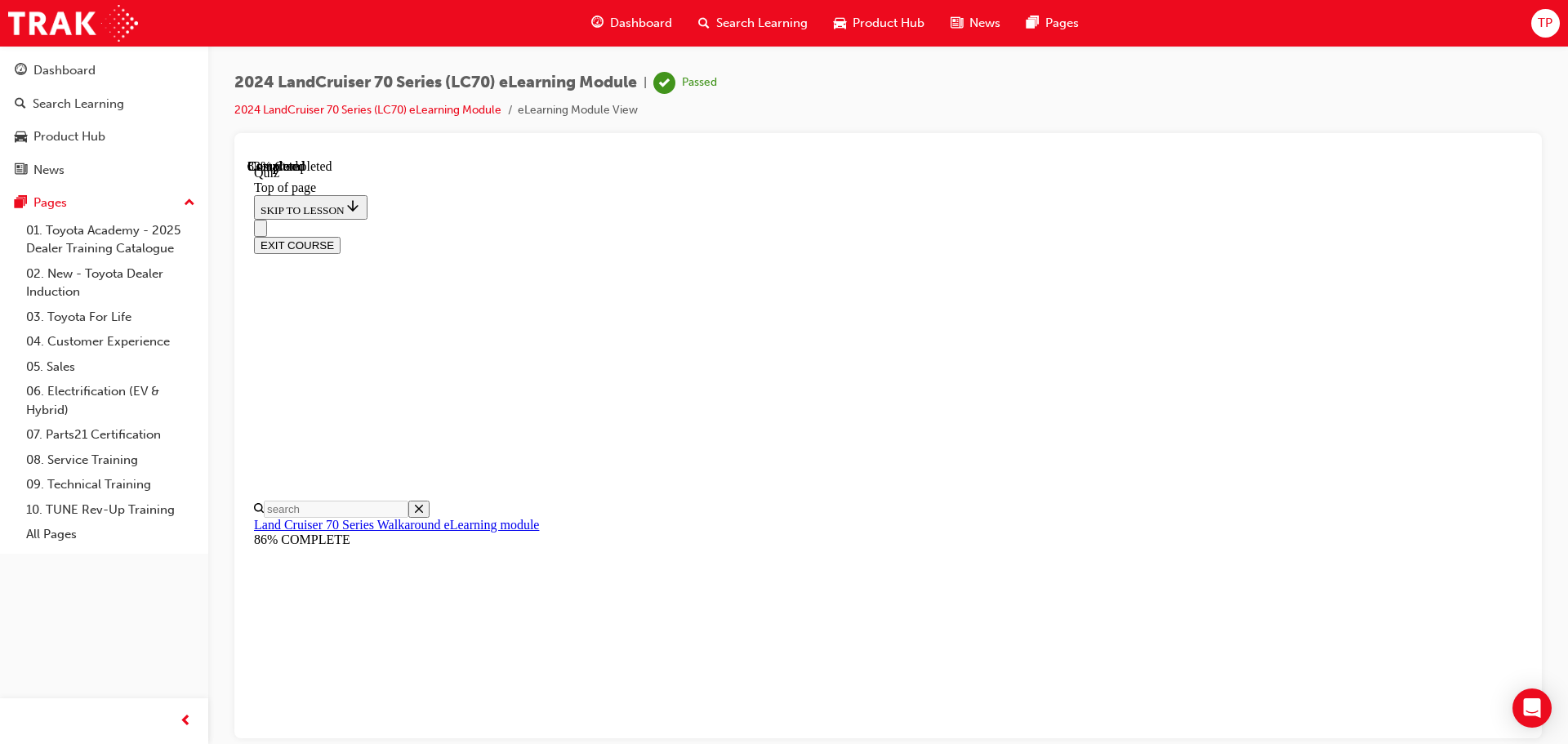
scroll to position [132, 0]
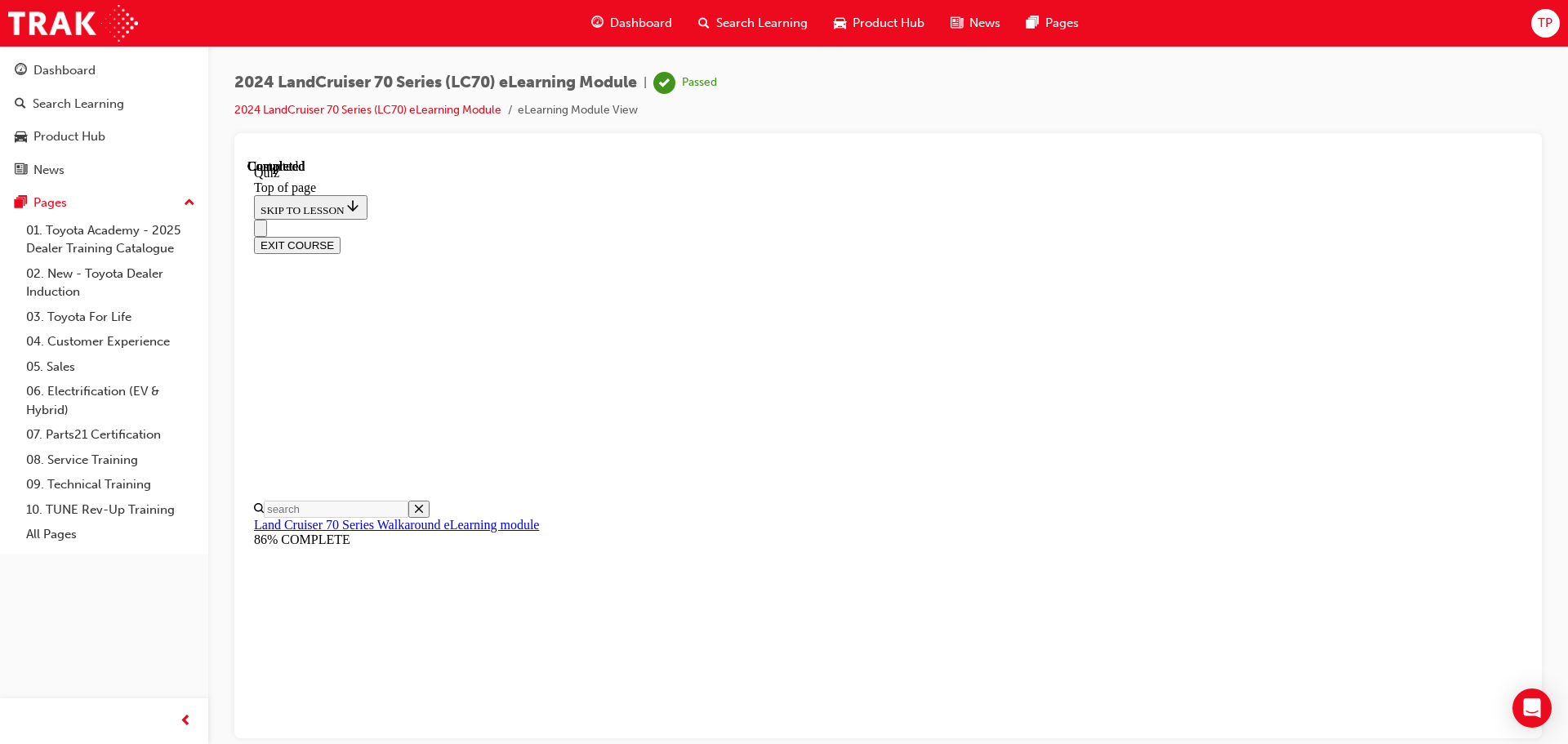
scroll to position [308, 0]
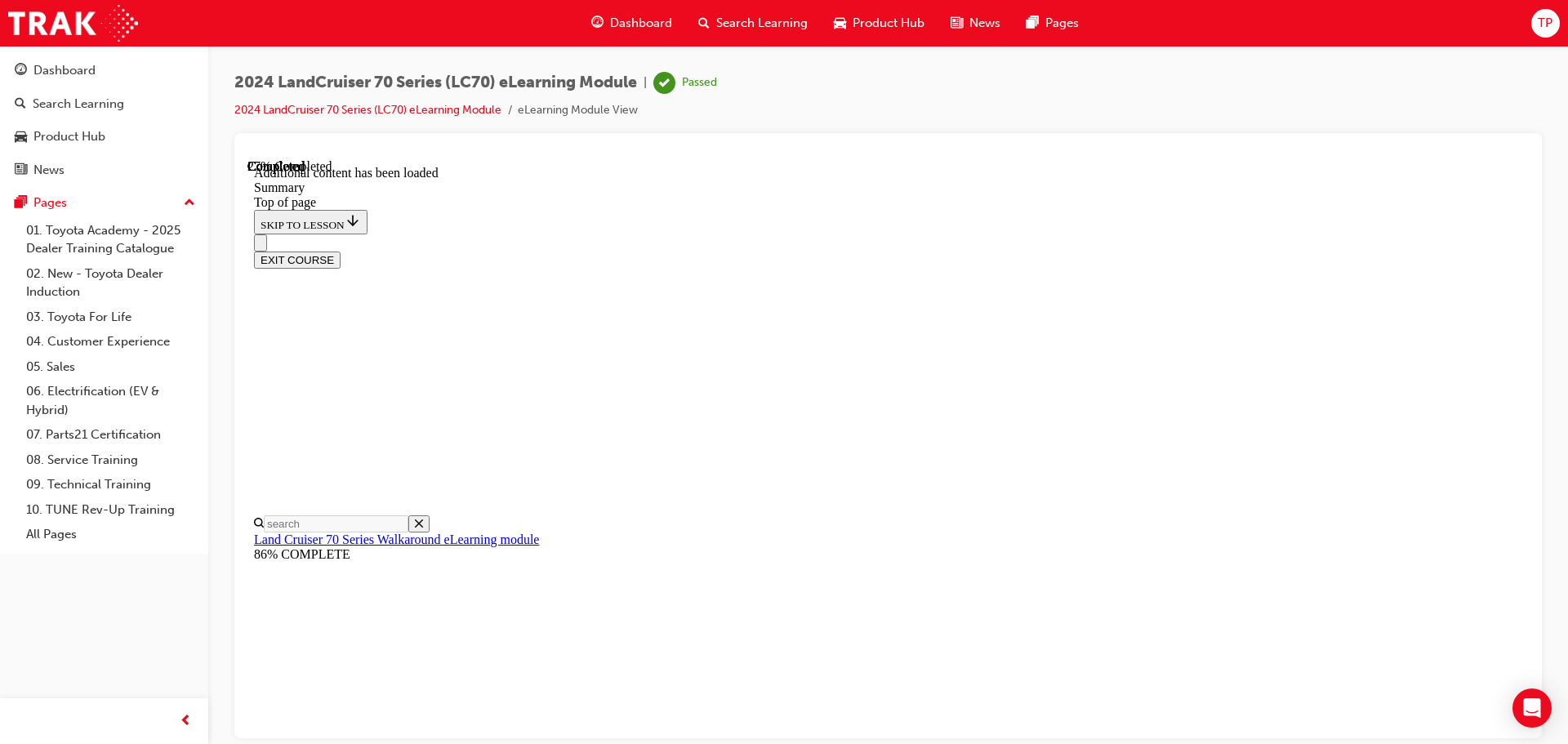
scroll to position [601, 0]
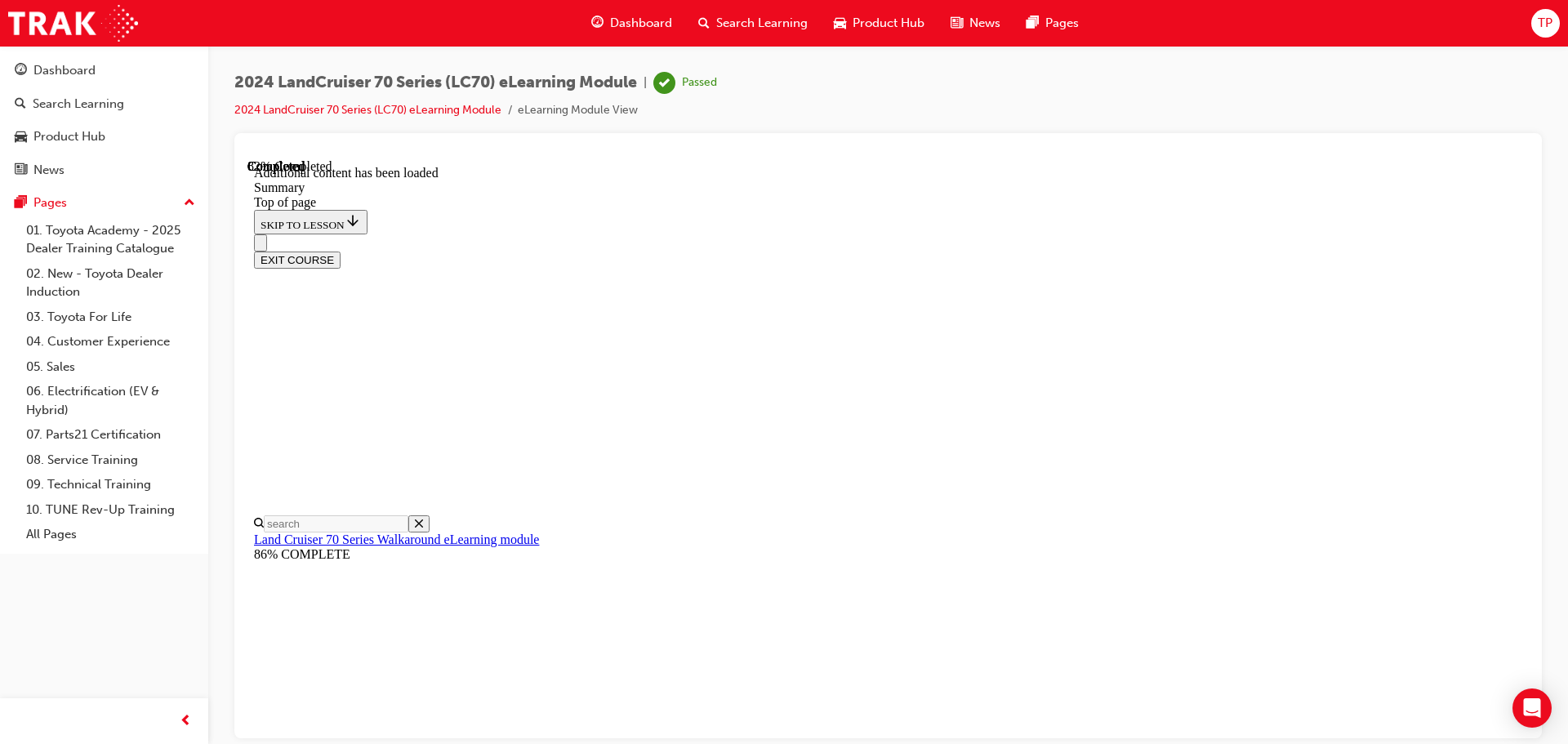
scroll to position [1773, 0]
